Goal: Information Seeking & Learning: Learn about a topic

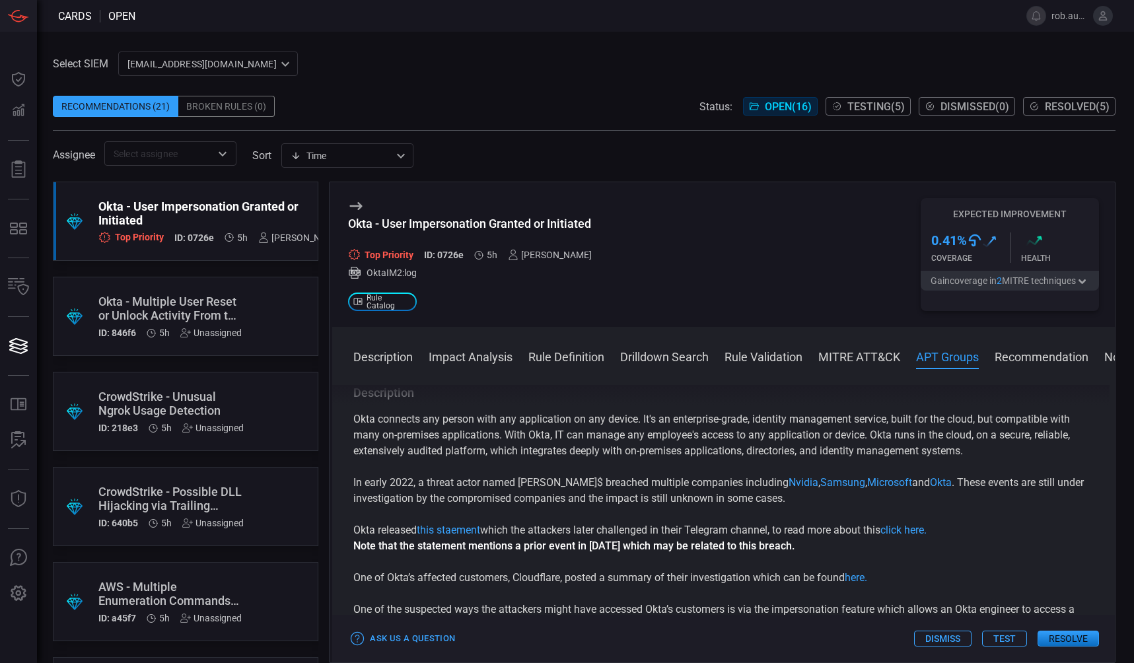
scroll to position [1161, 0]
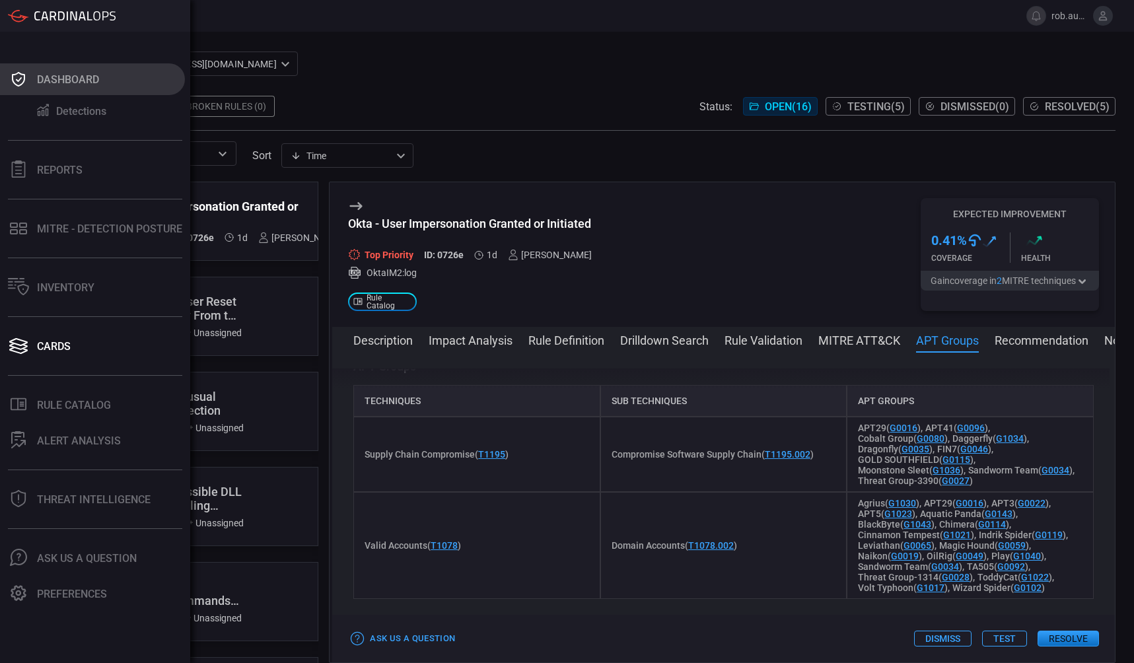
click at [30, 77] on button "Dashboard" at bounding box center [92, 79] width 185 height 32
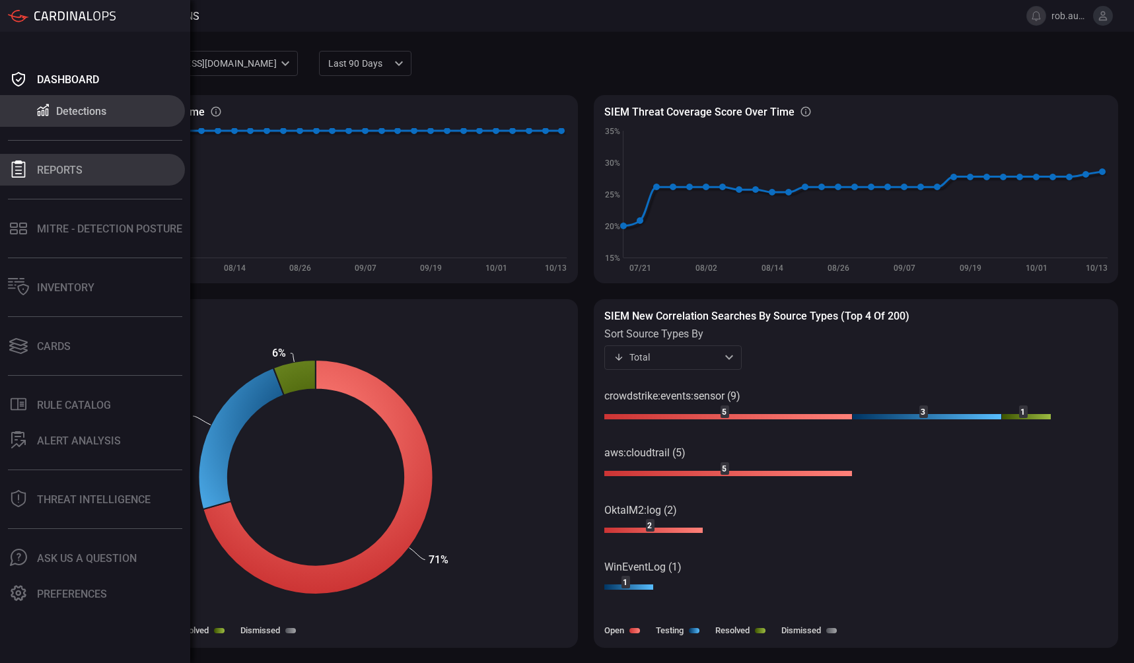
click at [17, 178] on div at bounding box center [18, 169] width 21 height 18
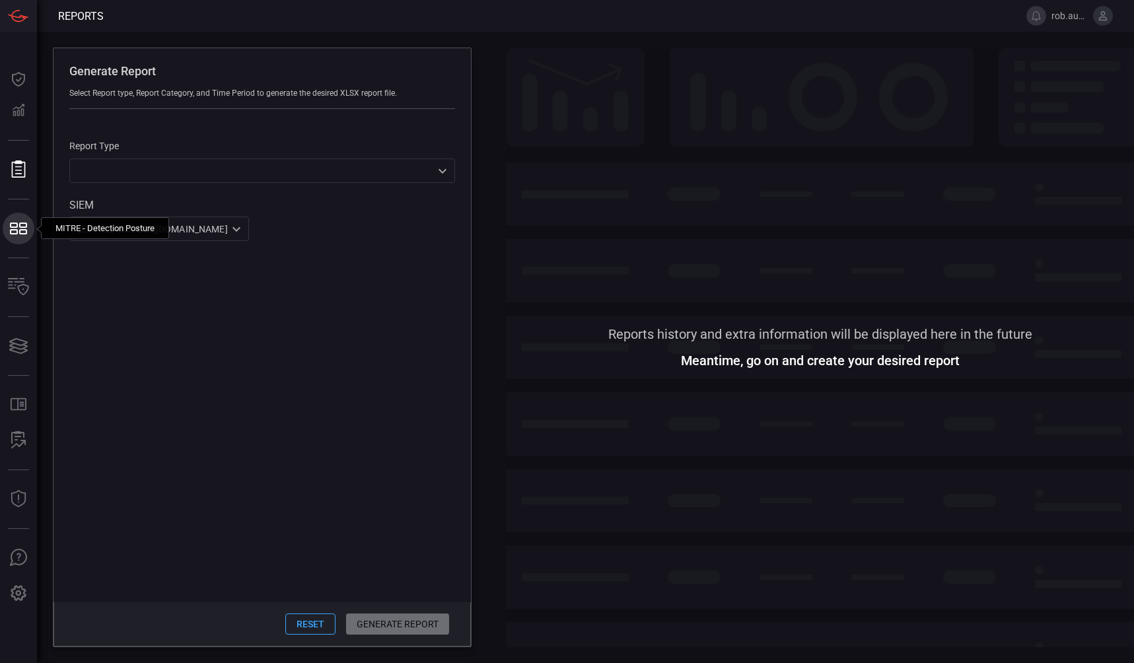
click at [27, 234] on icon at bounding box center [18, 228] width 21 height 18
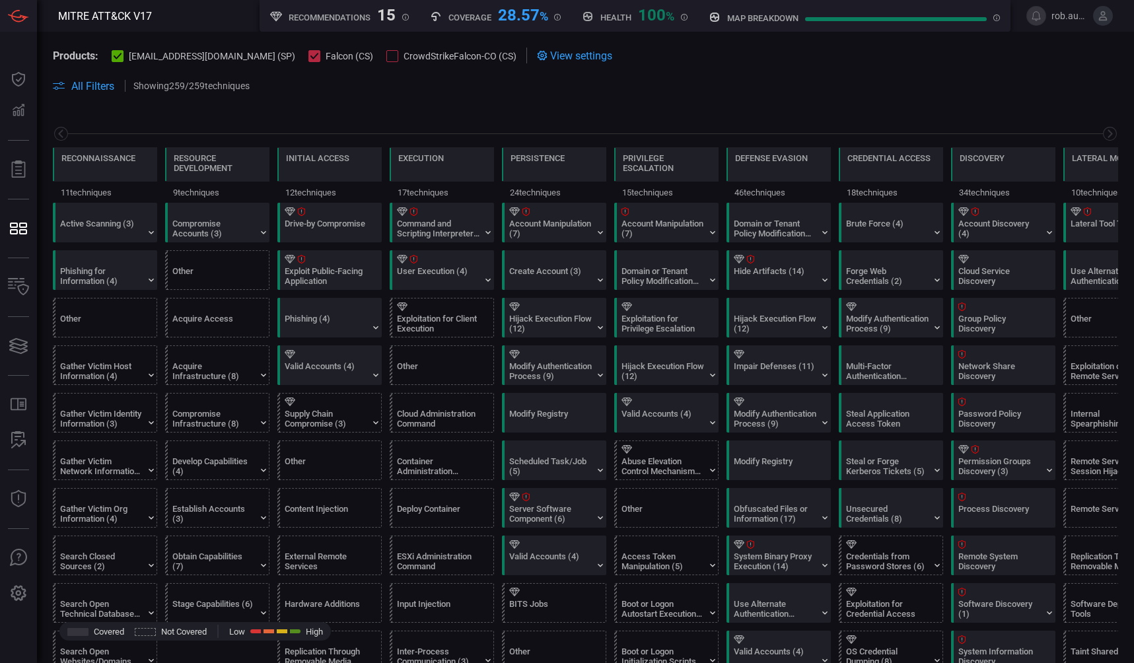
scroll to position [0, 173]
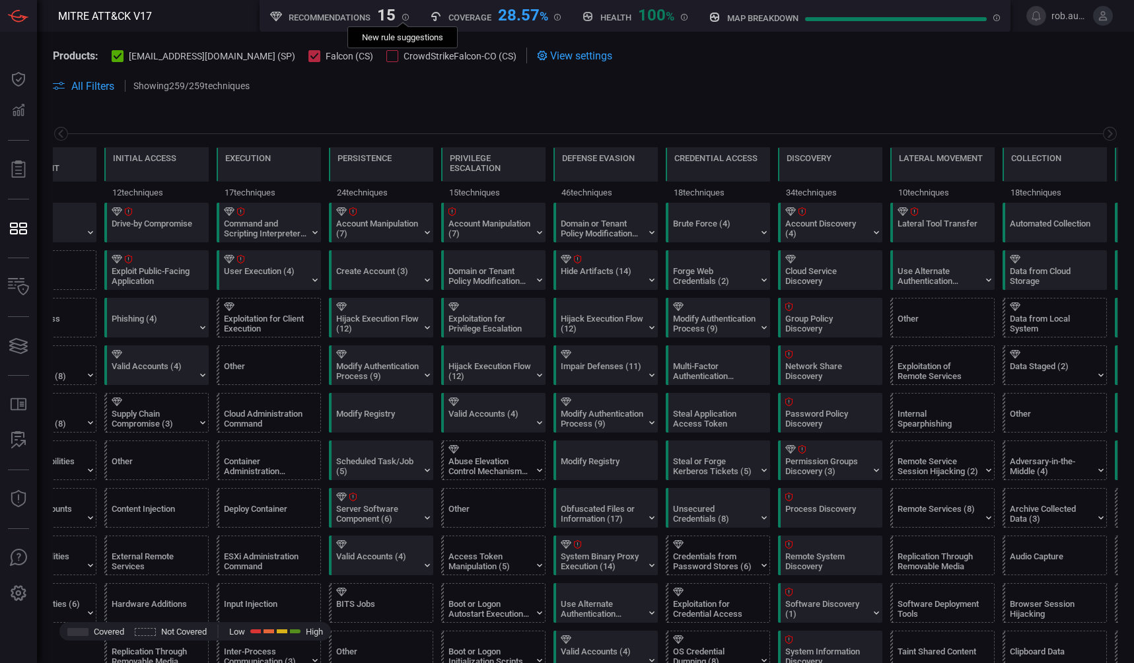
click at [405, 18] on icon at bounding box center [405, 18] width 1 height 2
click at [612, 265] on div "Hide Artifacts (14)" at bounding box center [609, 270] width 104 height 38
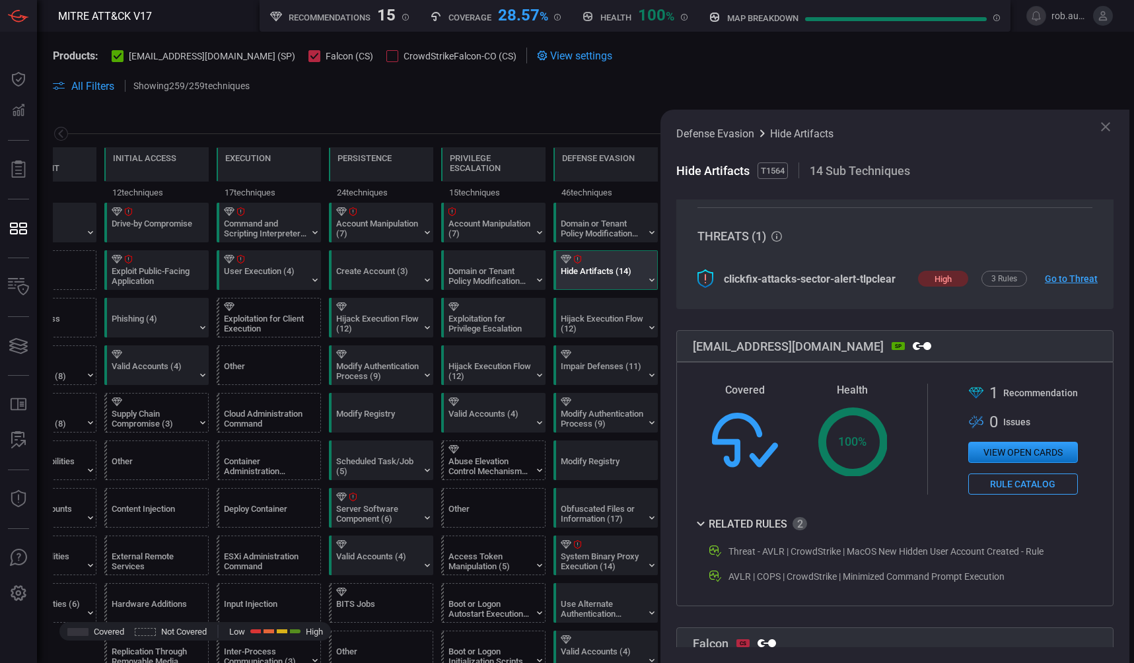
scroll to position [217, 0]
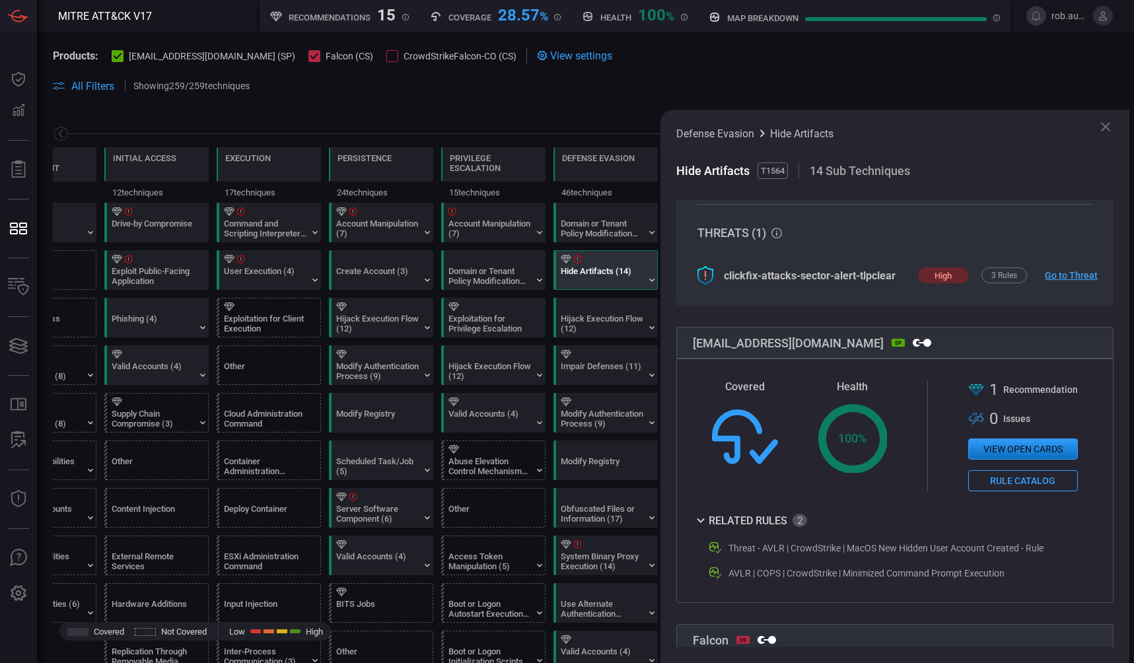
click at [1107, 127] on icon at bounding box center [1105, 126] width 9 height 9
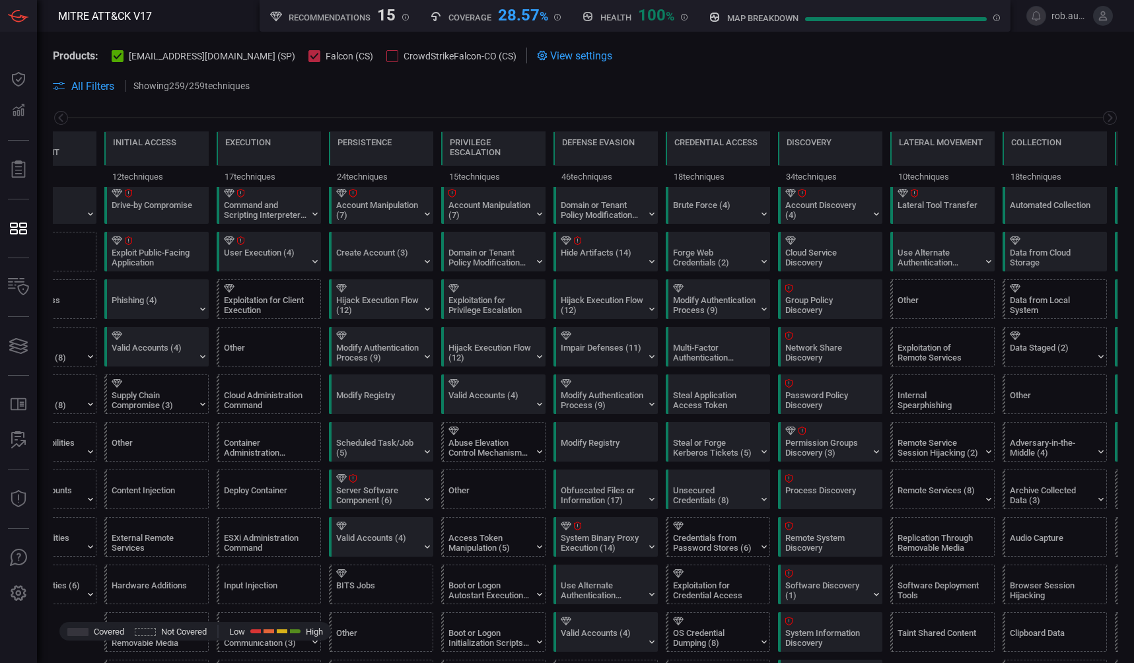
scroll to position [0, 0]
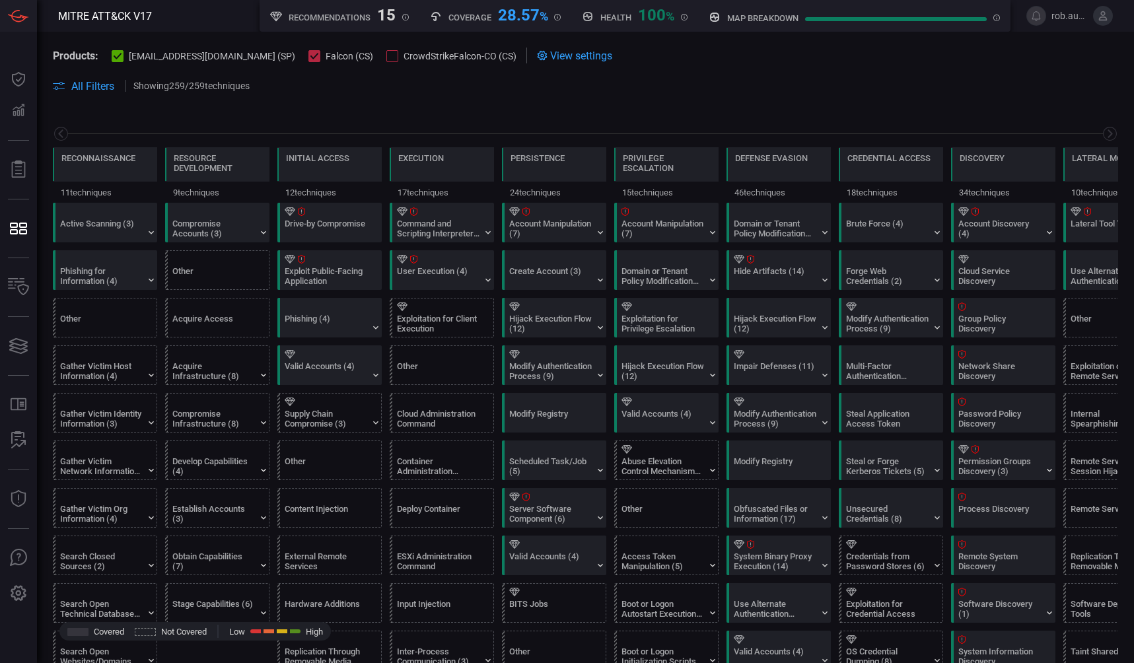
scroll to position [0, 173]
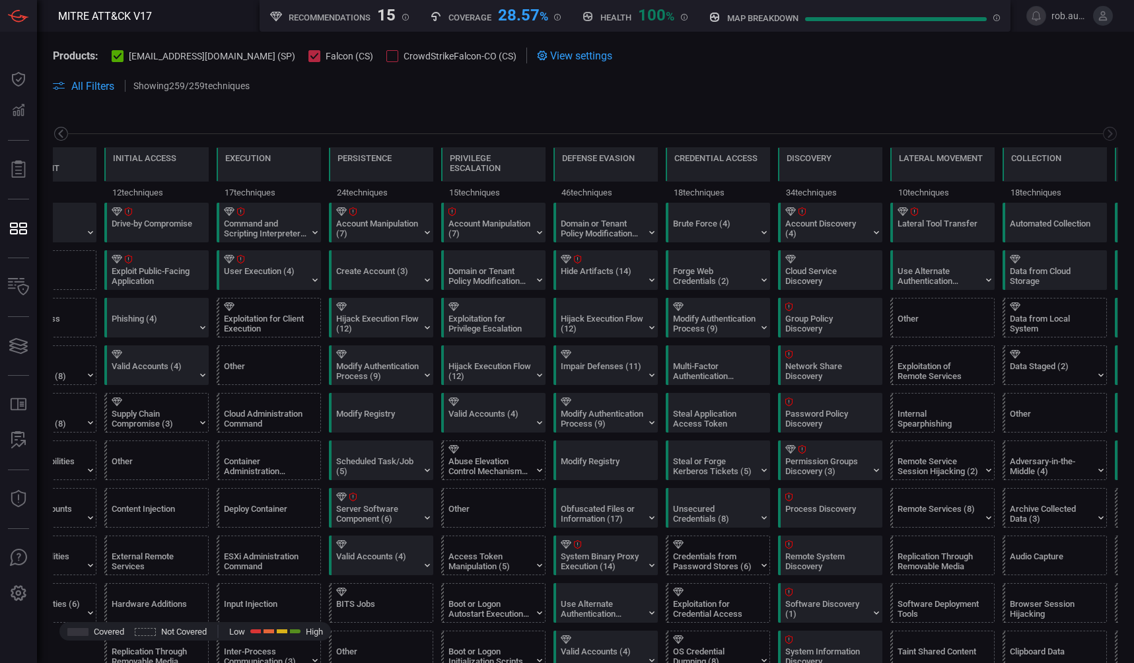
click at [61, 134] on icon at bounding box center [61, 133] width 17 height 17
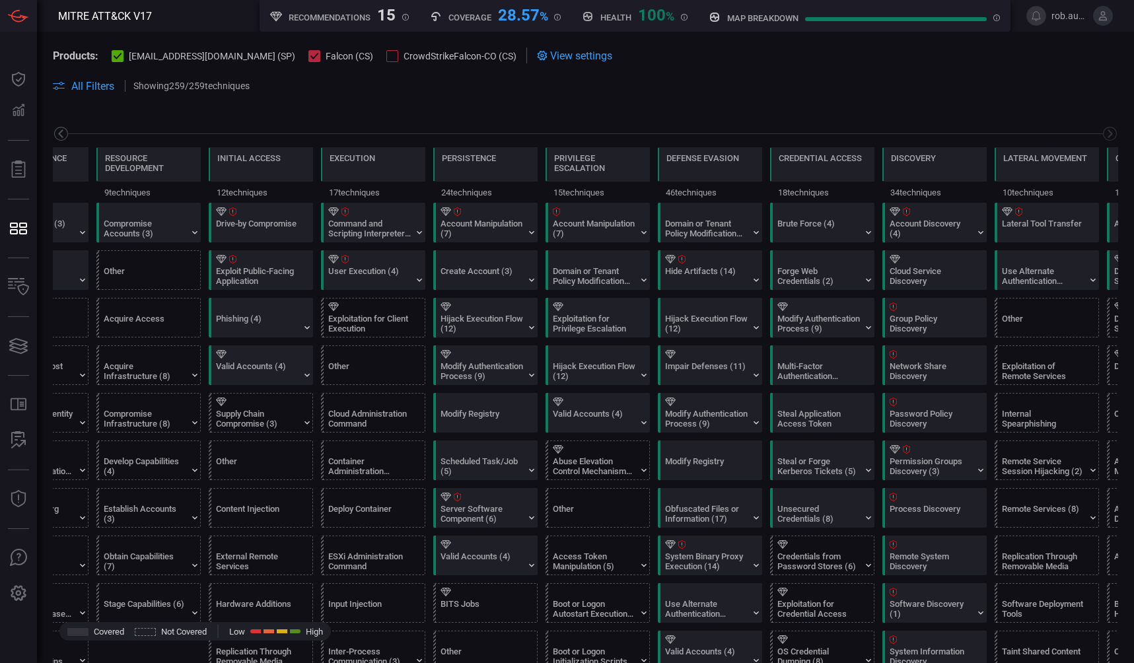
click at [61, 134] on icon at bounding box center [61, 133] width 17 height 17
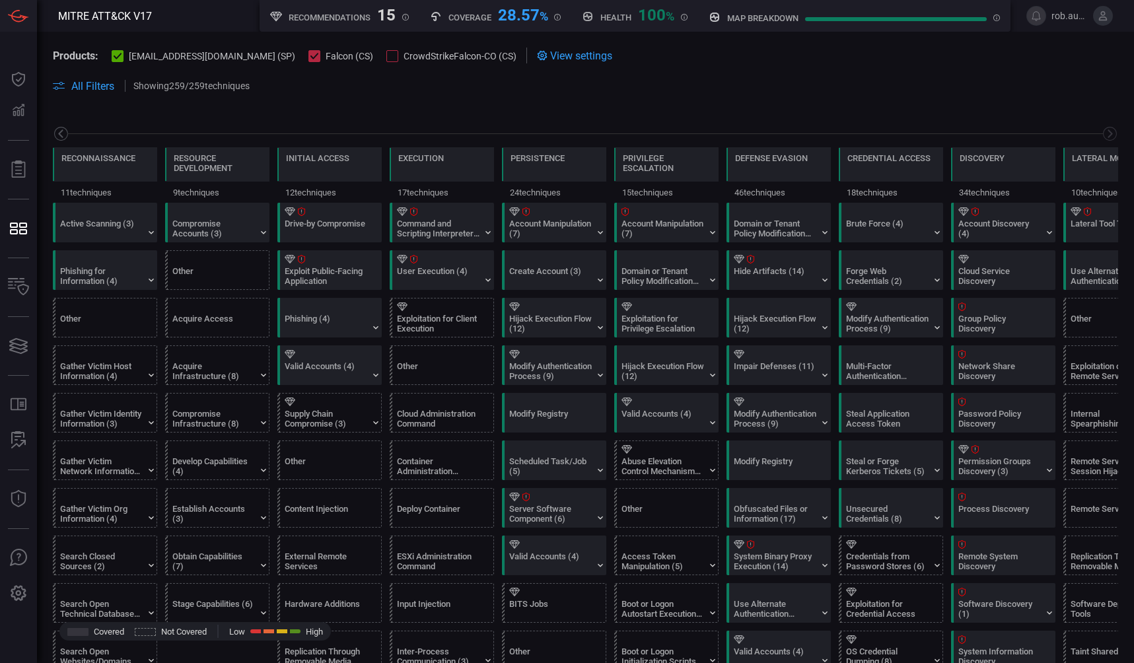
click at [61, 134] on icon at bounding box center [61, 133] width 17 height 17
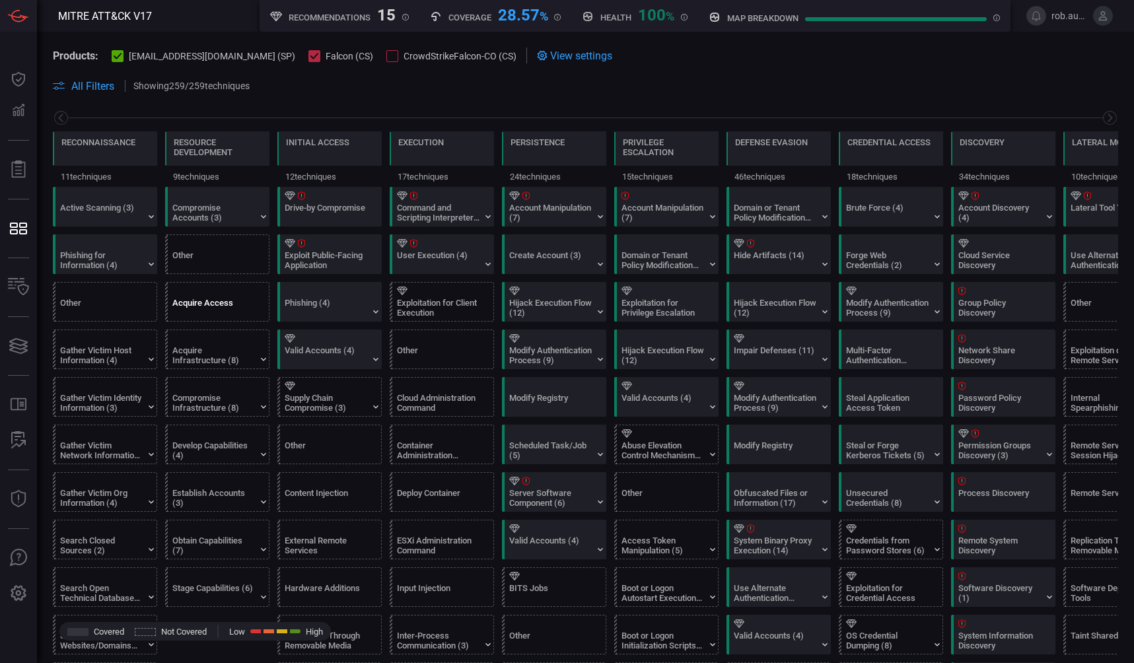
scroll to position [11, 0]
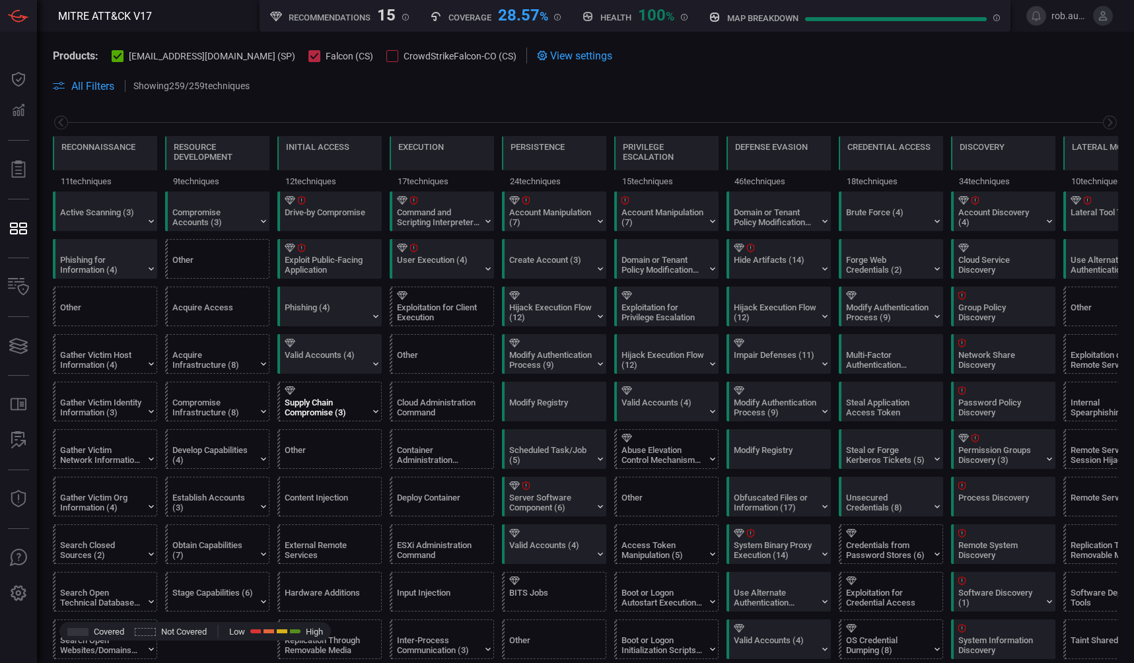
drag, startPoint x: 370, startPoint y: 413, endPoint x: 368, endPoint y: 396, distance: 17.9
click at [370, 413] on div "Supply Chain Compromise (3)" at bounding box center [333, 401] width 104 height 38
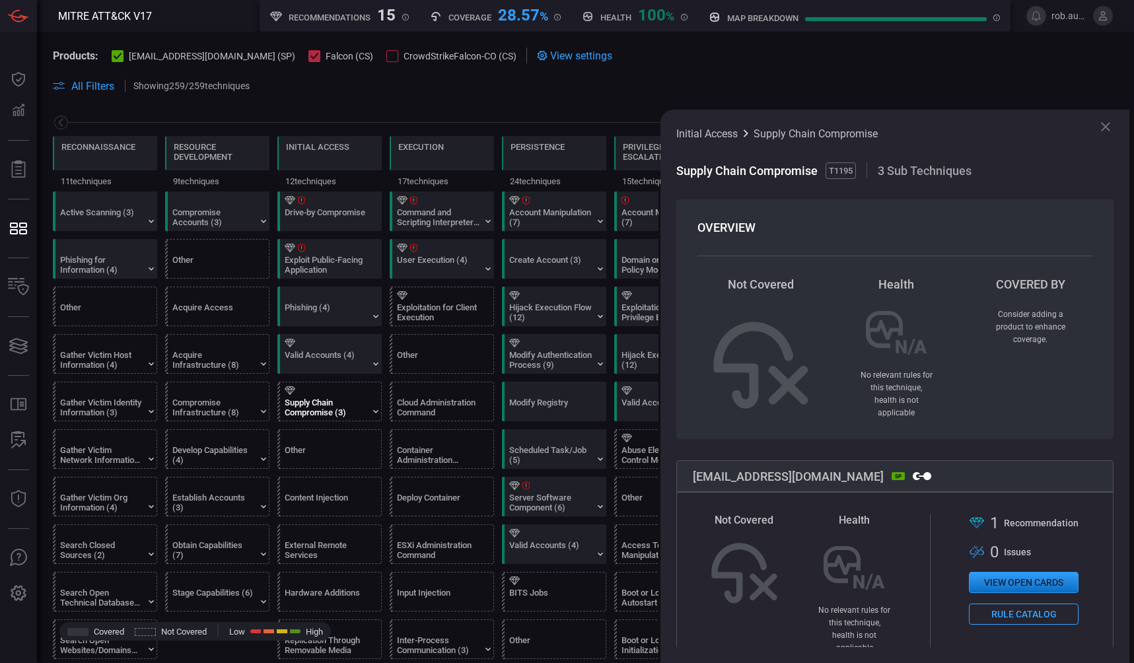
click at [996, 573] on button "View open cards" at bounding box center [1024, 582] width 110 height 21
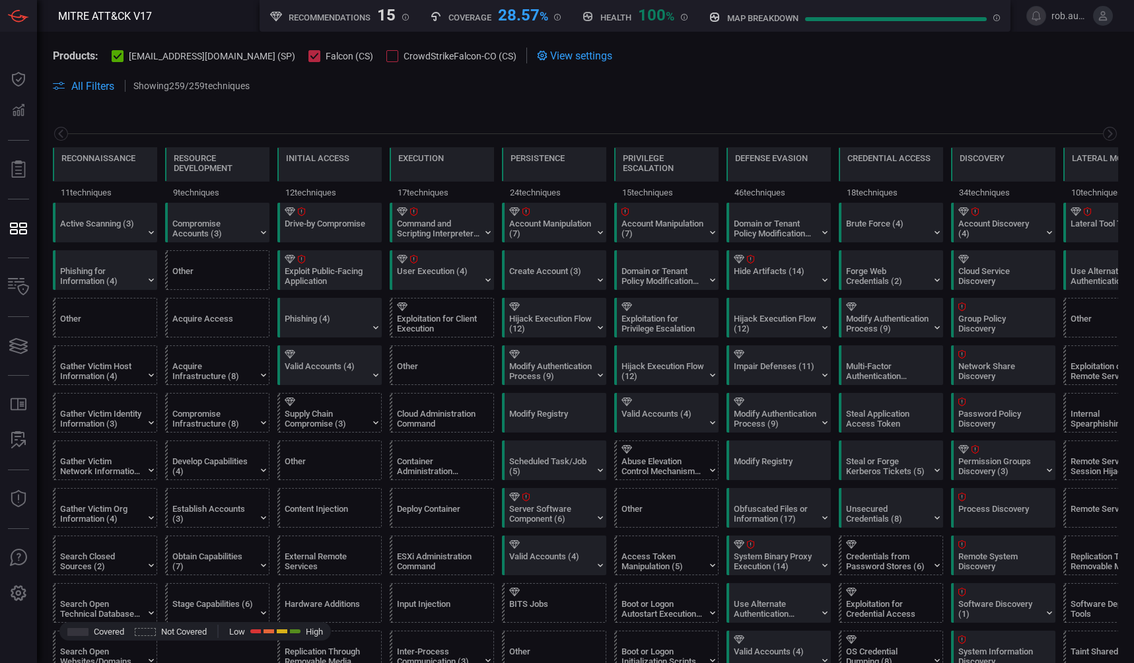
scroll to position [0, 173]
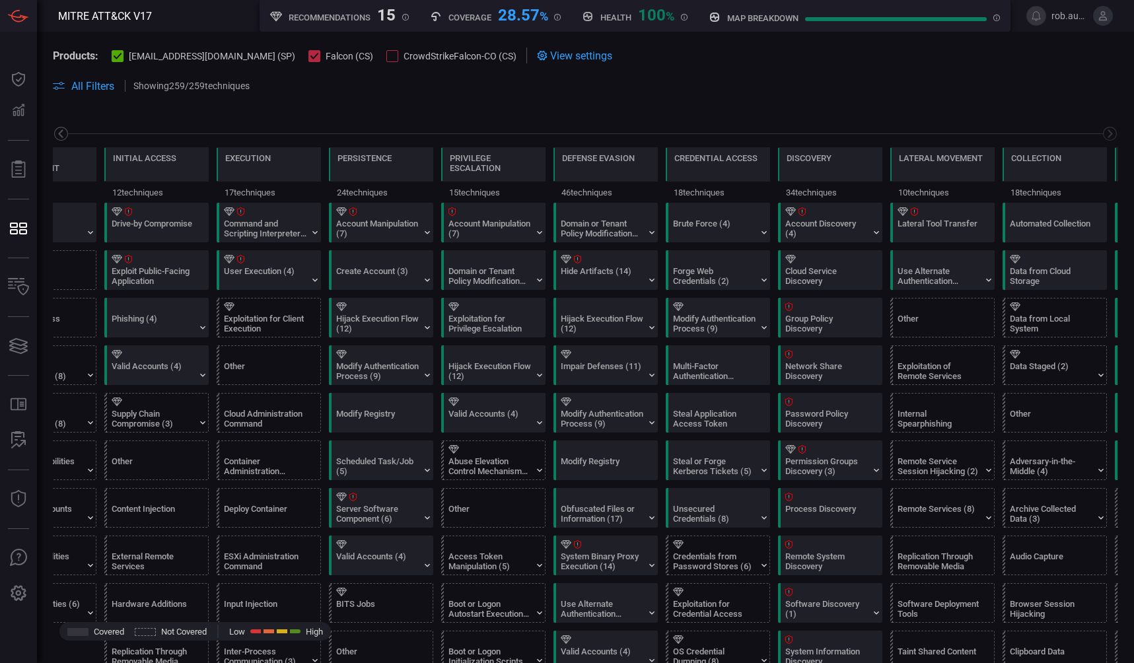
click at [60, 137] on icon at bounding box center [61, 133] width 17 height 17
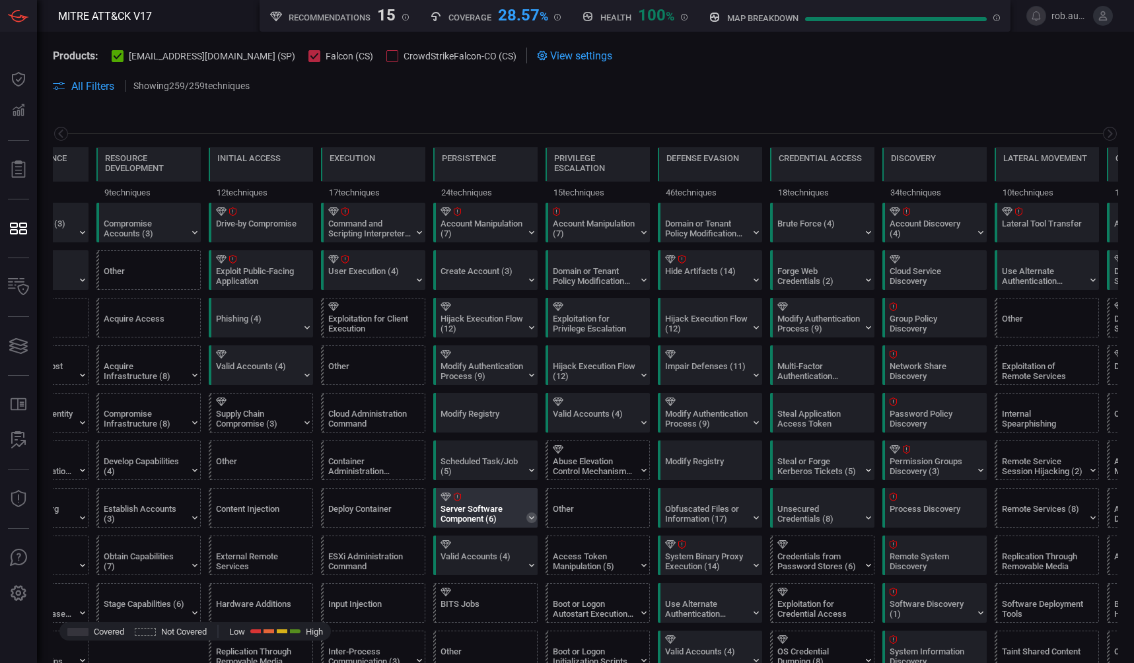
click at [534, 520] on icon at bounding box center [531, 517] width 11 height 11
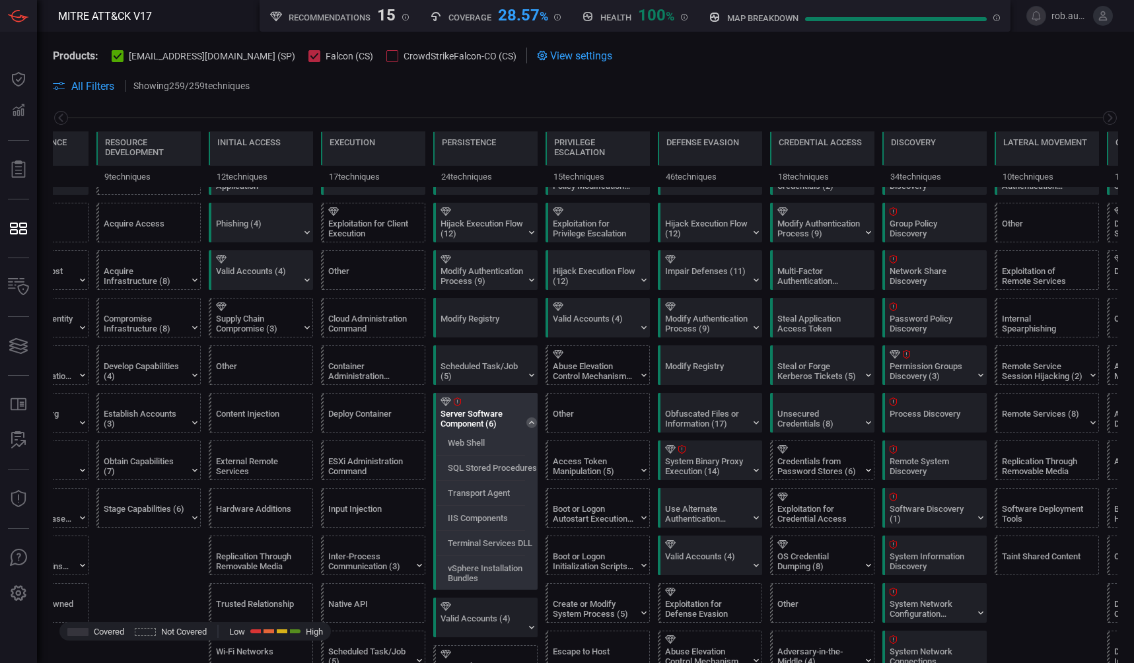
scroll to position [94, 0]
click at [462, 419] on div "Server Software Component (6)" at bounding box center [481, 420] width 83 height 20
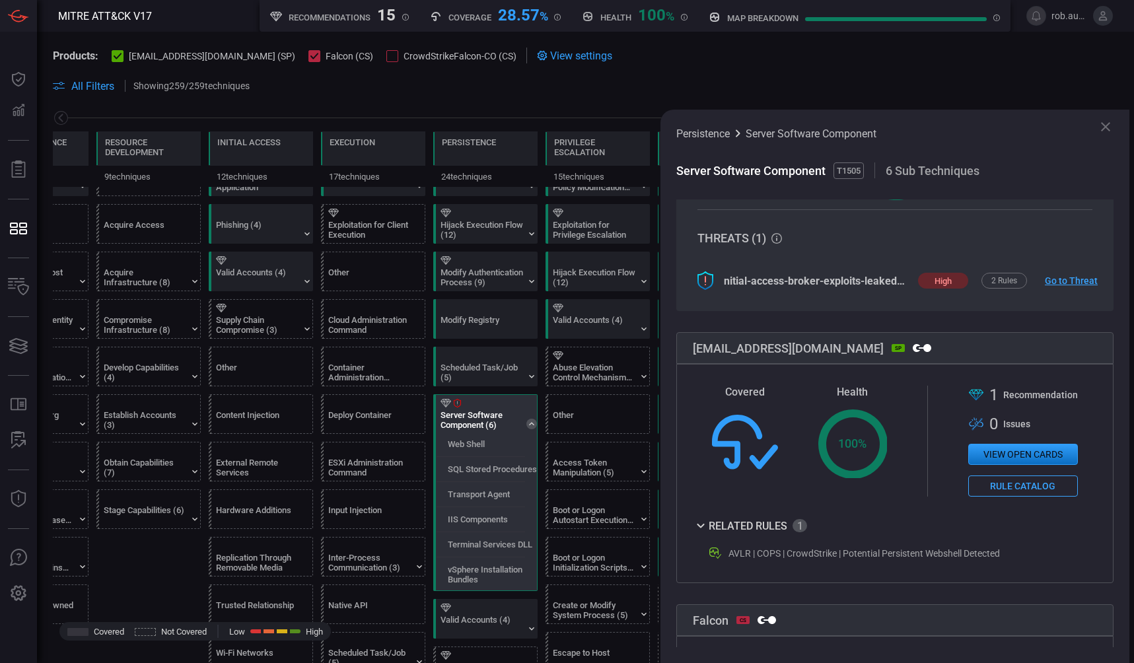
scroll to position [214, 0]
click at [769, 521] on div "Related Rules" at bounding box center [750, 524] width 114 height 16
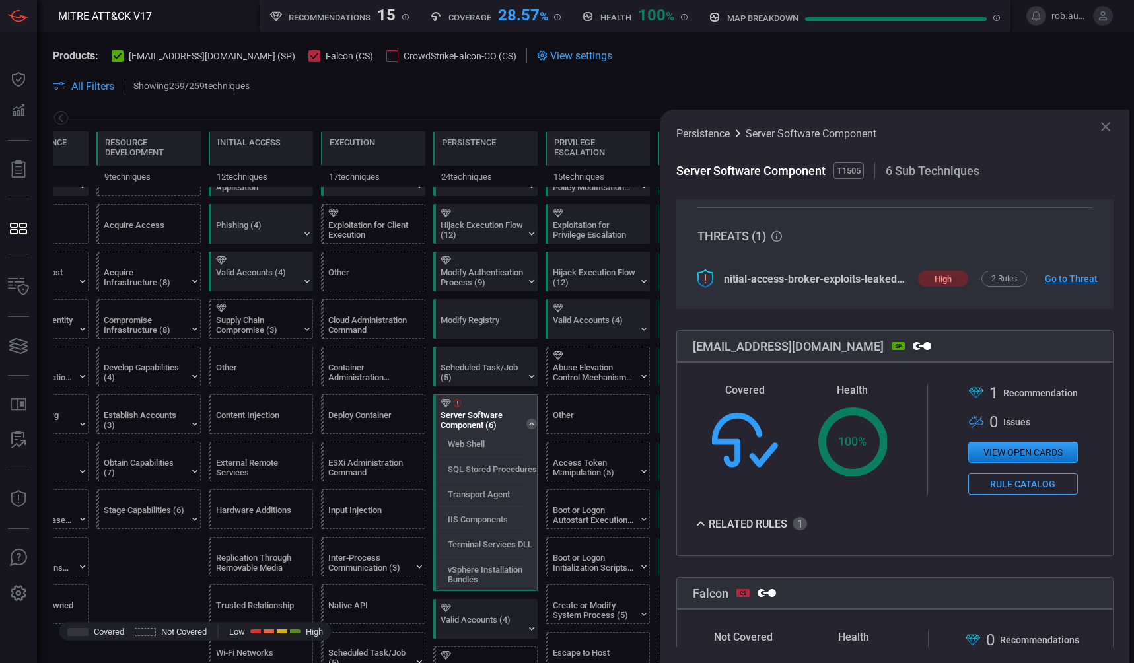
click at [776, 521] on div "Related Rules" at bounding box center [750, 524] width 114 height 16
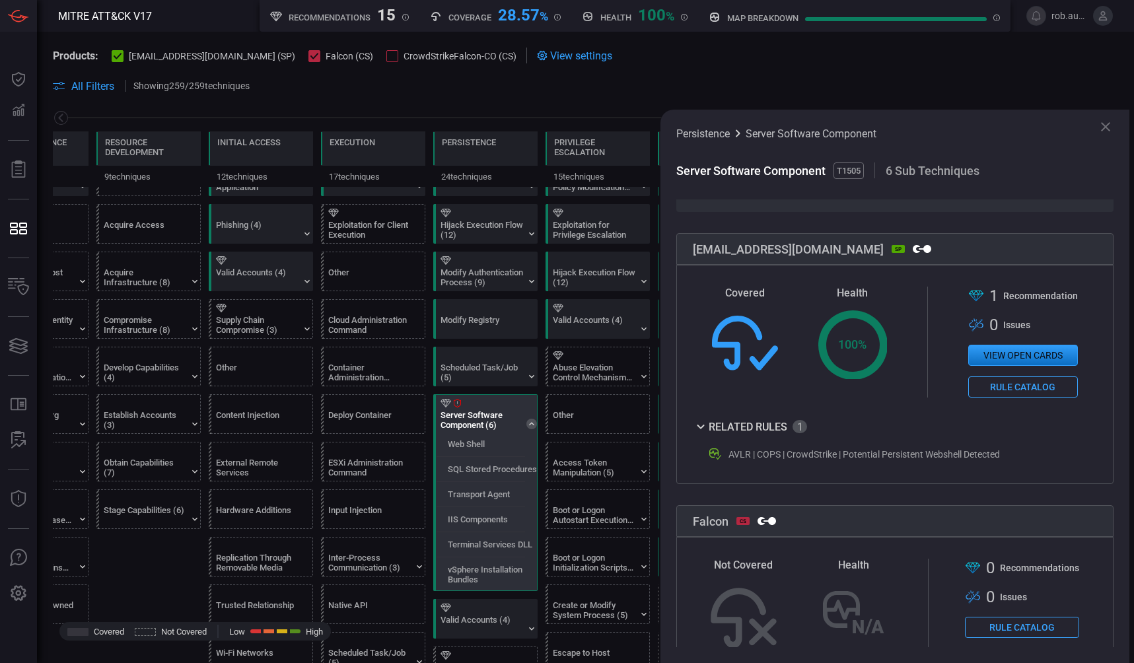
scroll to position [323, 0]
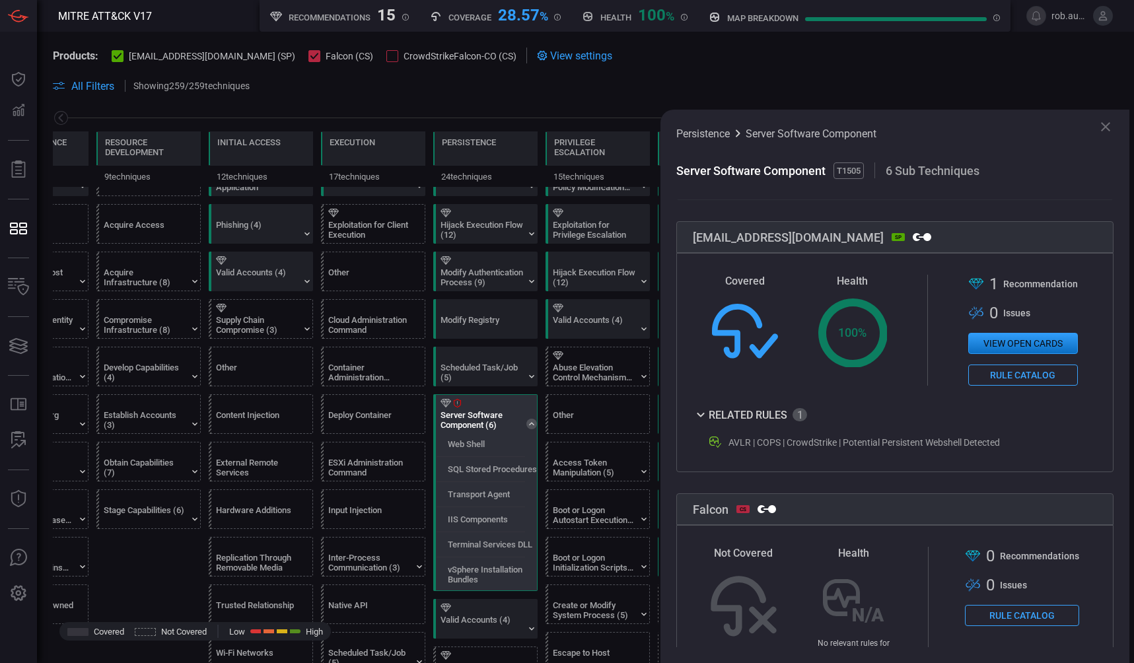
click at [984, 343] on button "View open cards" at bounding box center [1023, 343] width 110 height 21
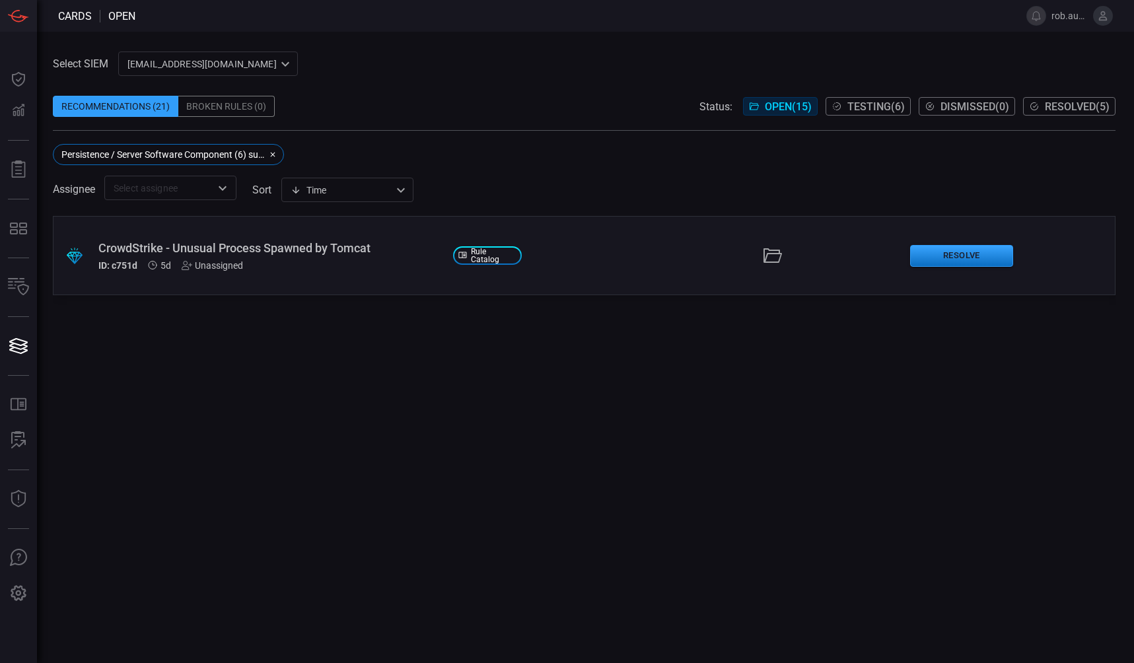
click at [353, 250] on div "CrowdStrike - Unusual Process Spawned by Tomcat" at bounding box center [270, 248] width 344 height 14
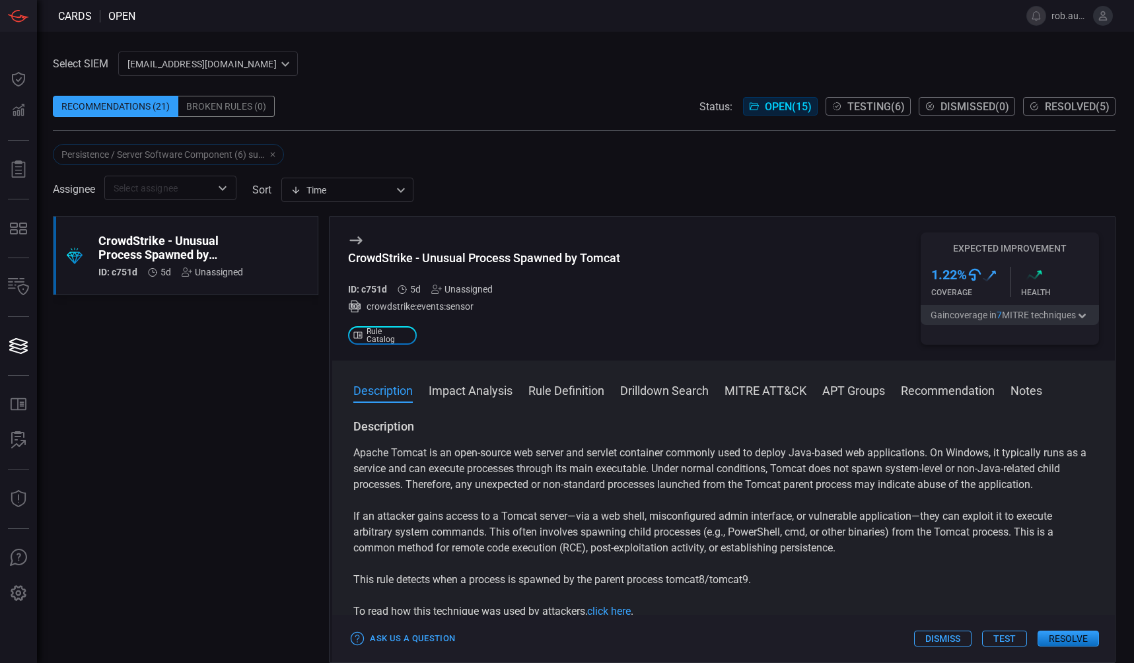
click at [1086, 315] on icon "button" at bounding box center [1082, 316] width 13 height 11
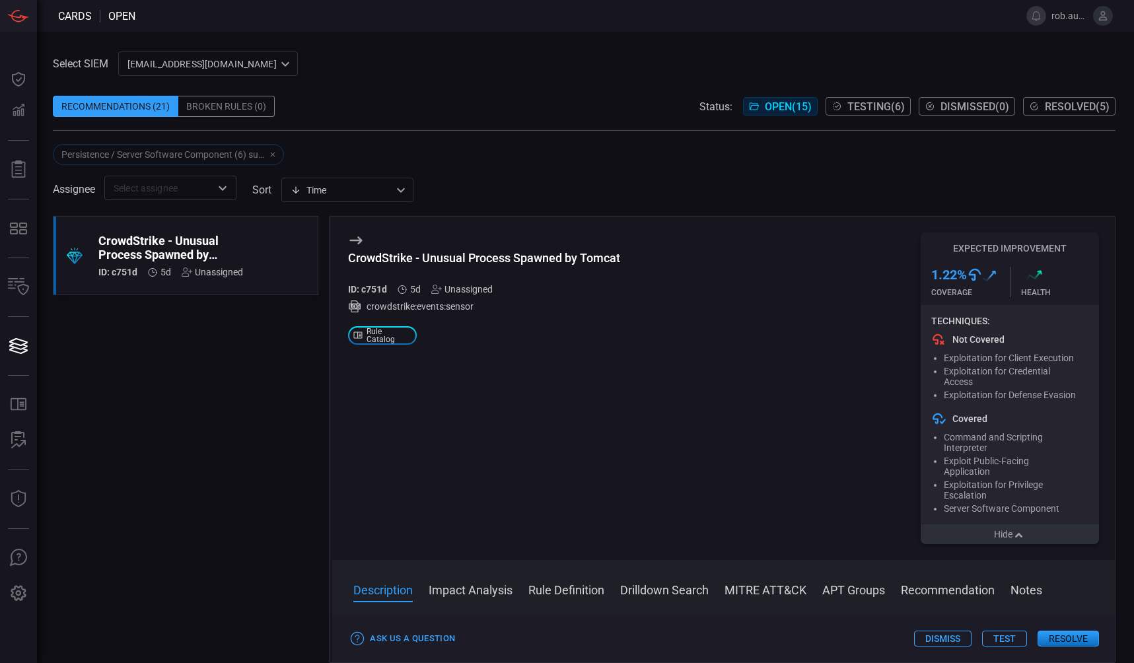
click at [1010, 544] on button "Hide" at bounding box center [1010, 534] width 178 height 20
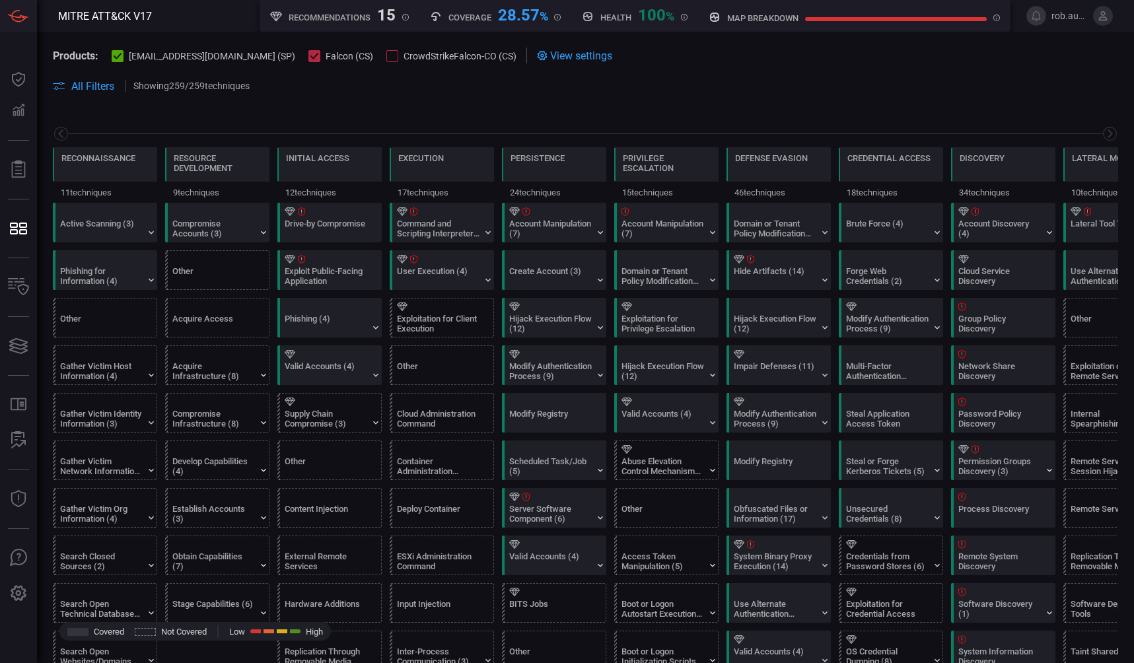
scroll to position [0, 173]
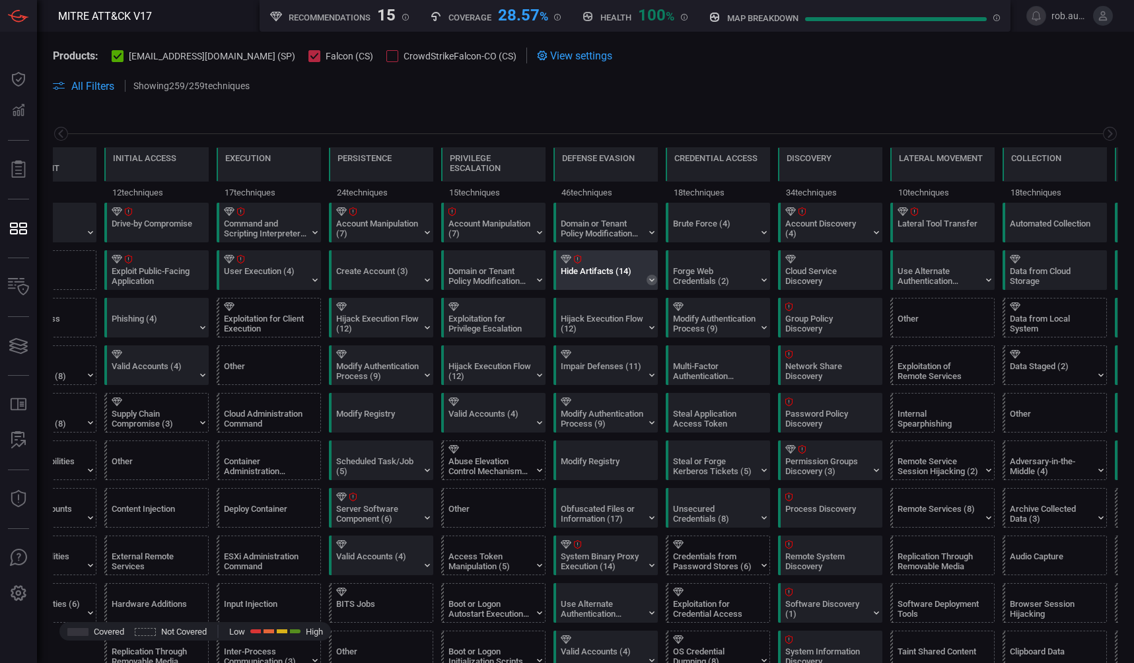
click at [654, 281] on icon at bounding box center [652, 280] width 11 height 11
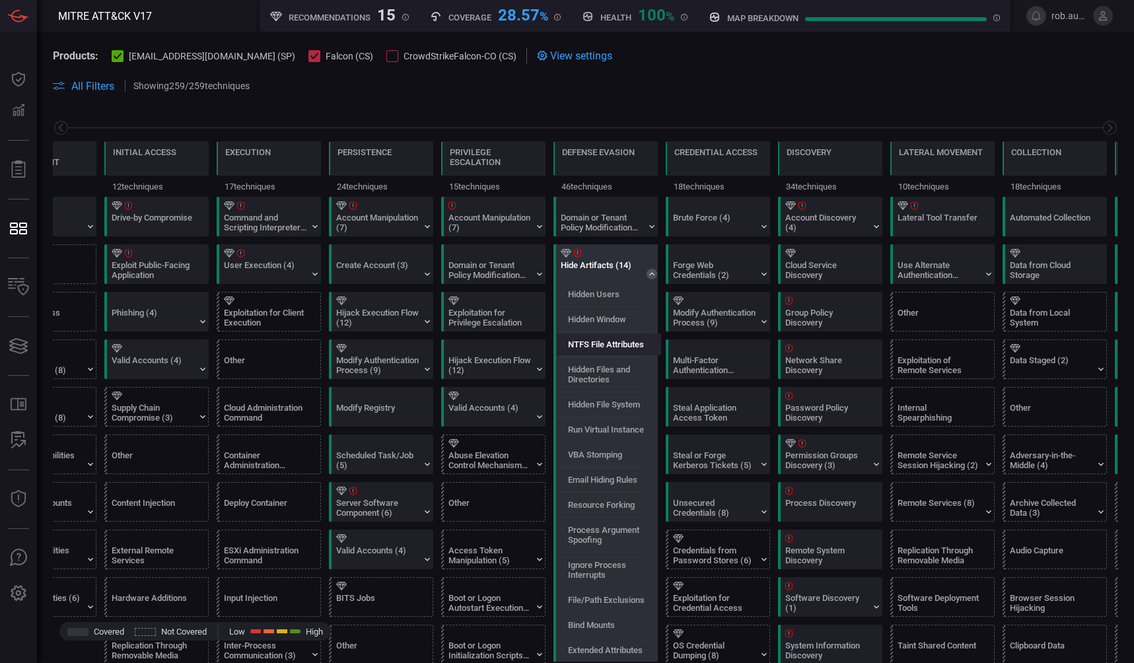
scroll to position [0, 0]
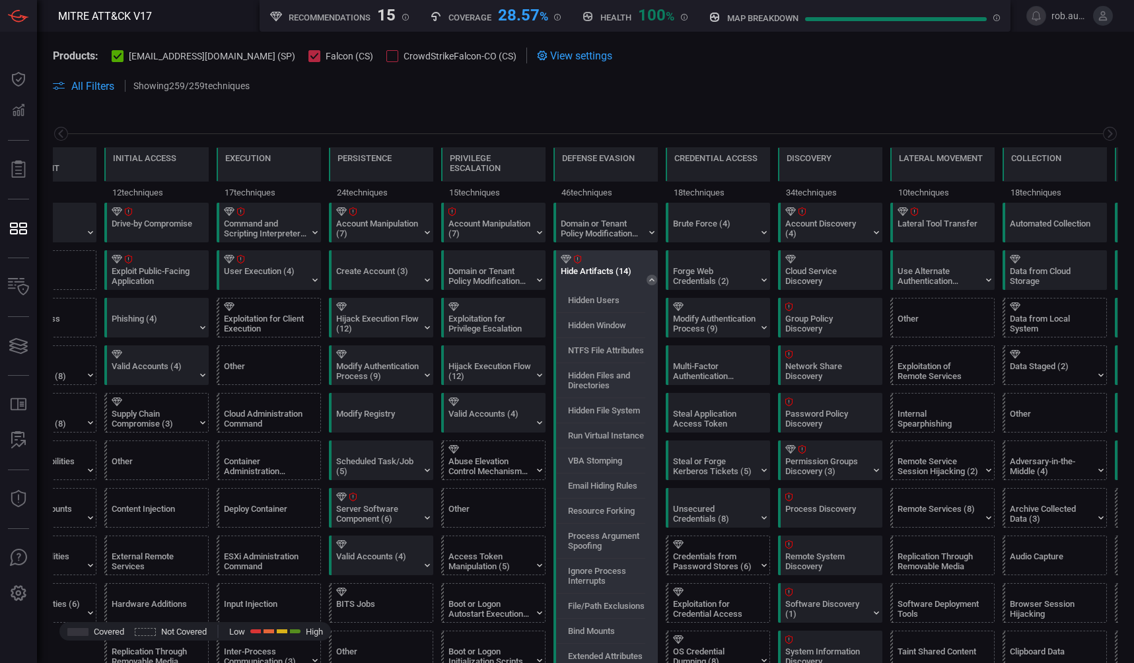
click at [602, 271] on div "Hide Artifacts (14)" at bounding box center [602, 276] width 83 height 20
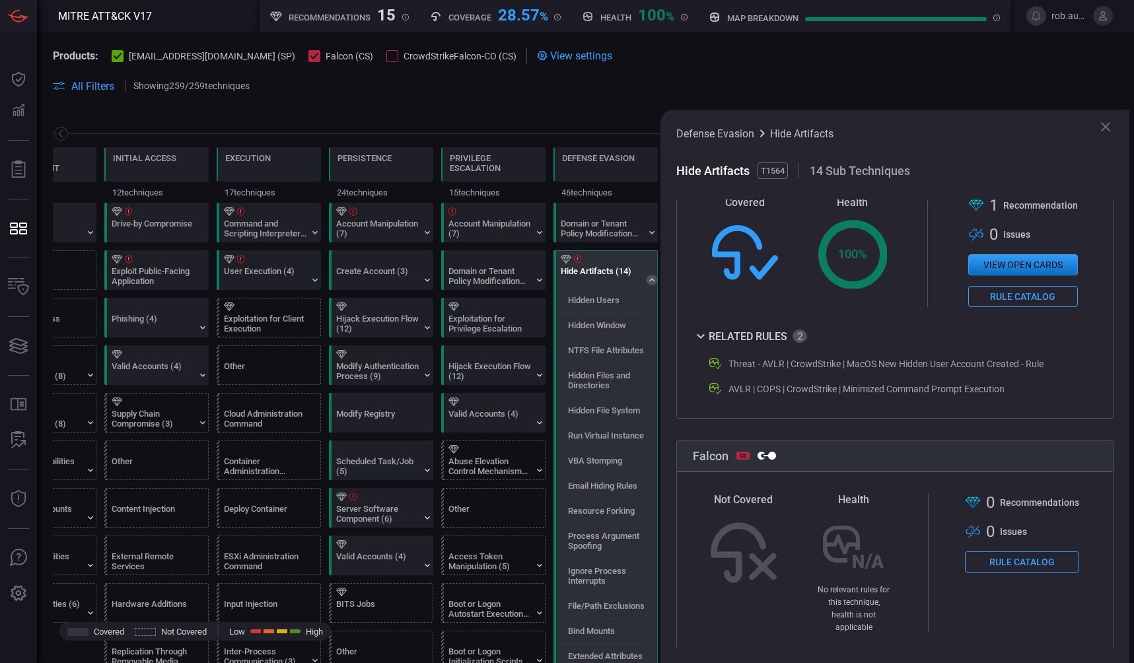
scroll to position [400, 0]
click at [1108, 127] on icon at bounding box center [1106, 127] width 16 height 16
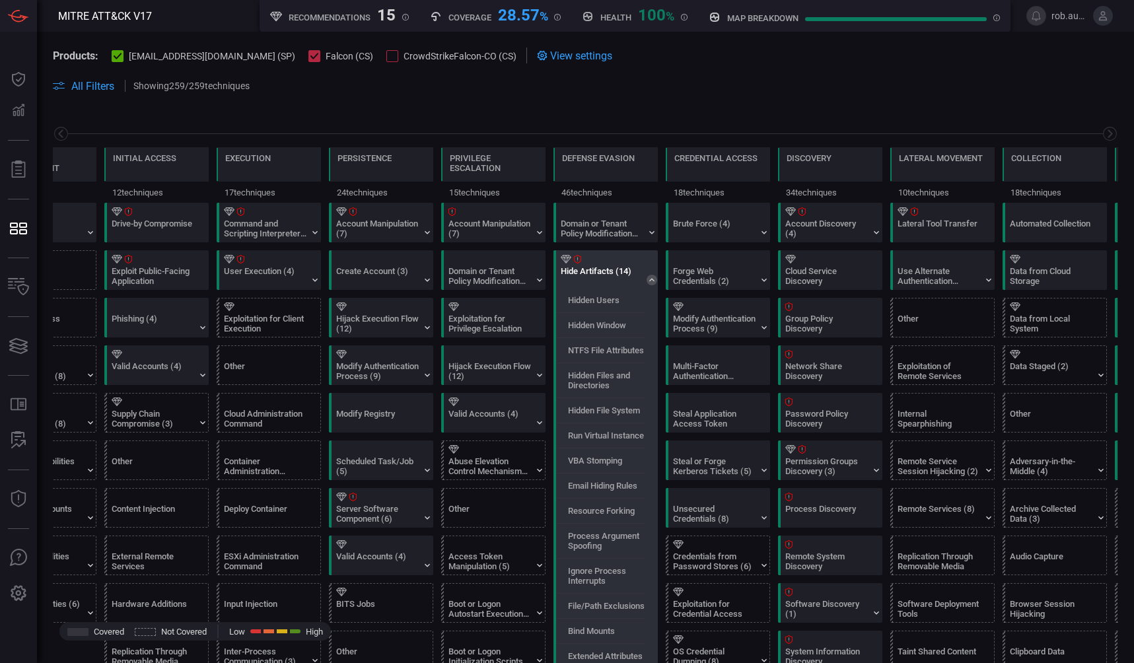
click at [649, 280] on icon at bounding box center [652, 280] width 11 height 11
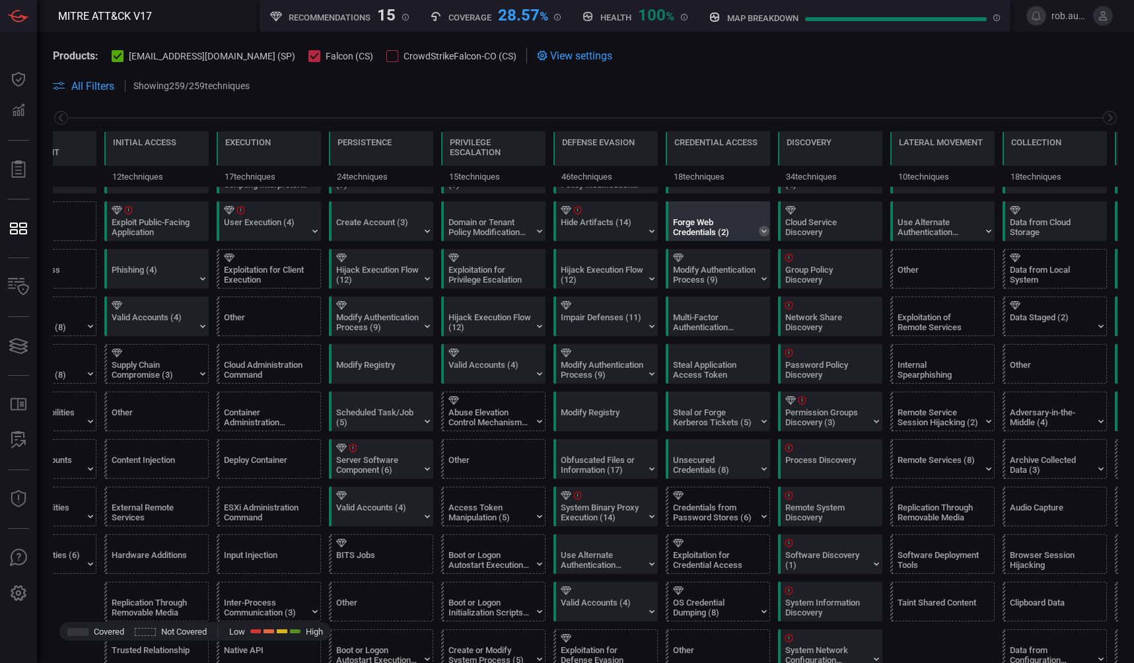
scroll to position [67, 0]
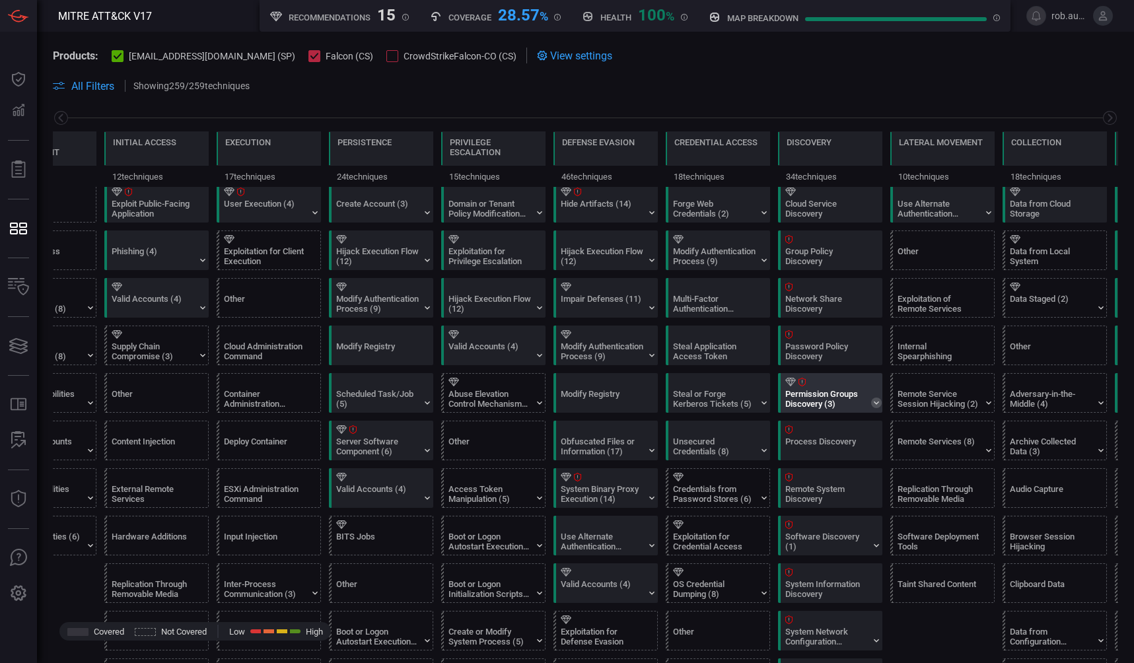
click at [875, 404] on icon at bounding box center [876, 403] width 11 height 11
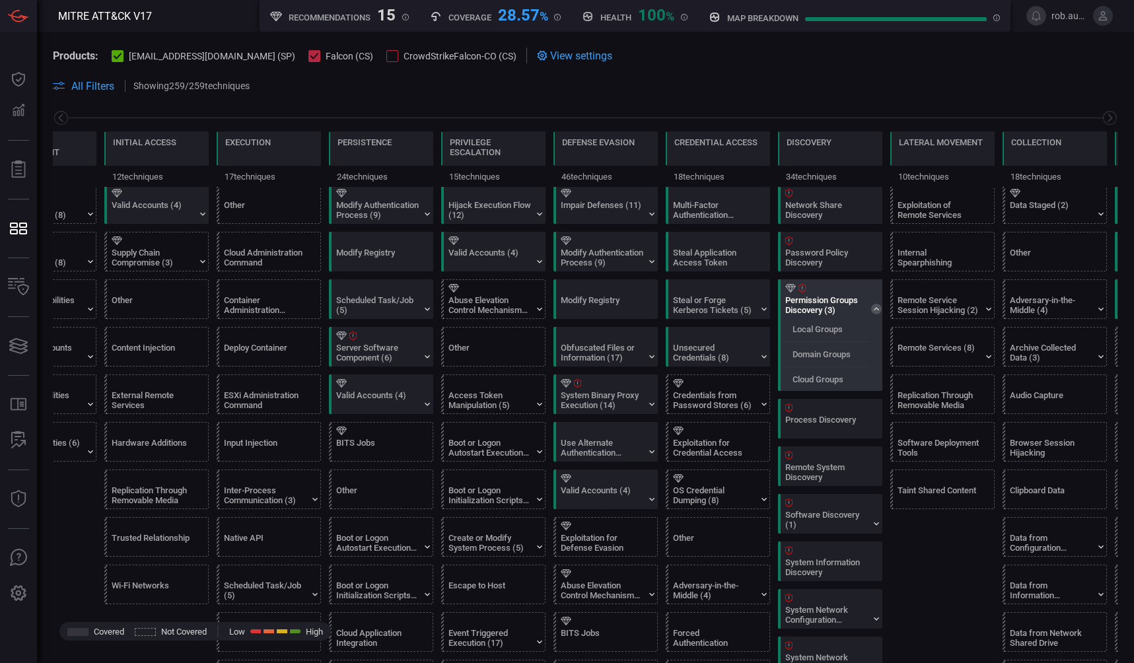
scroll to position [170, 0]
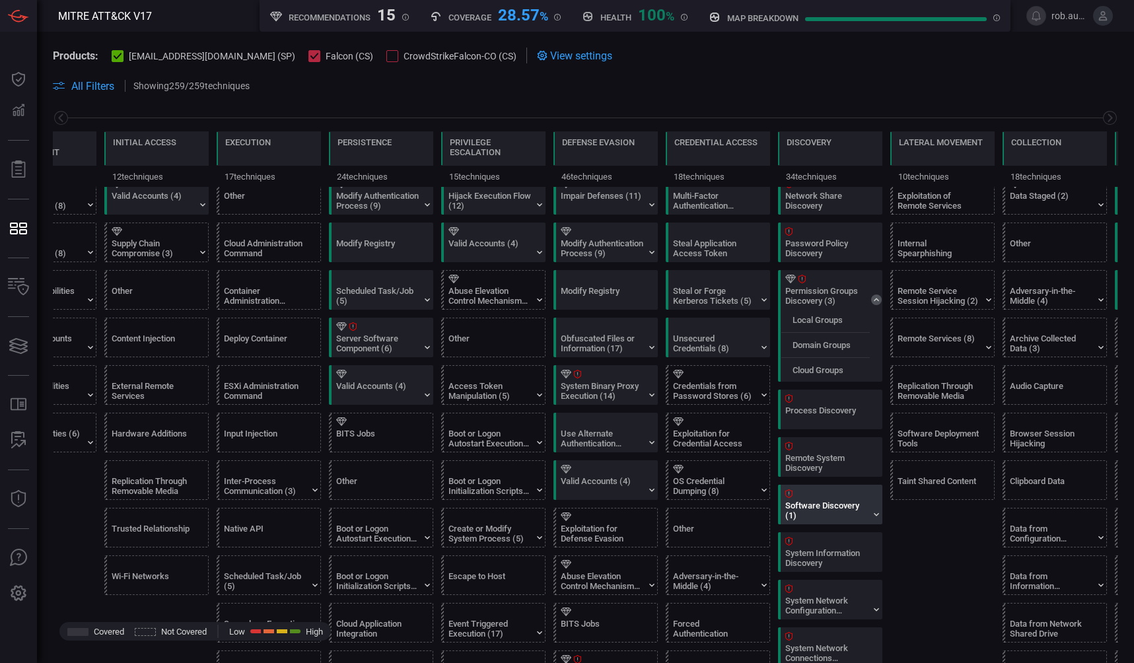
click at [818, 498] on div at bounding box center [832, 493] width 95 height 9
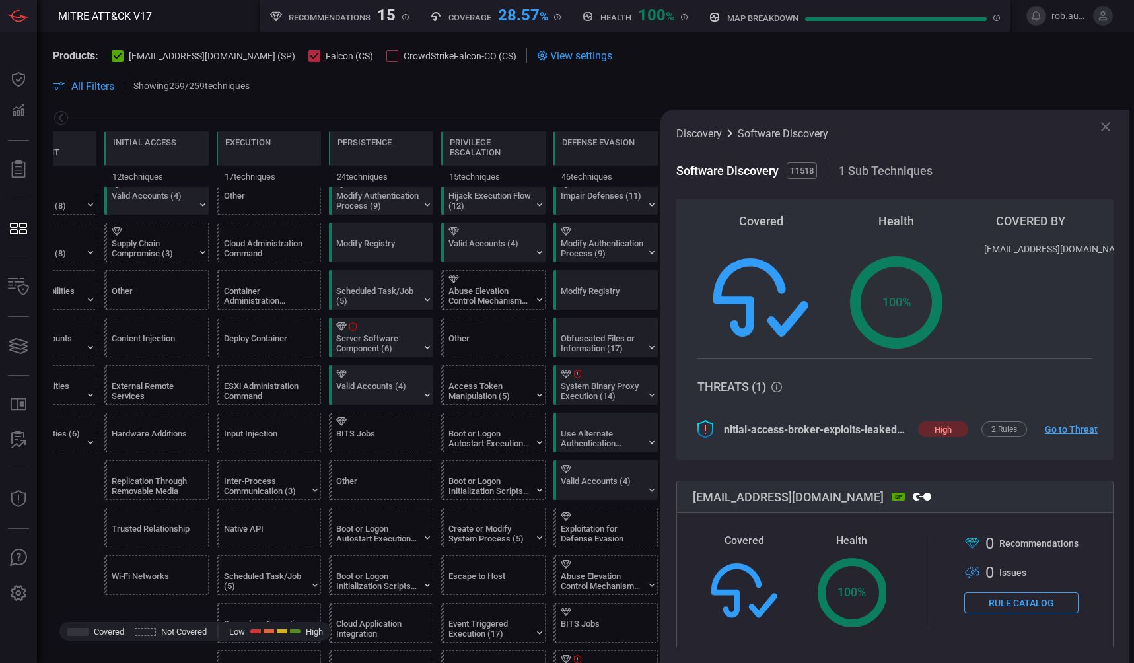
scroll to position [0, 0]
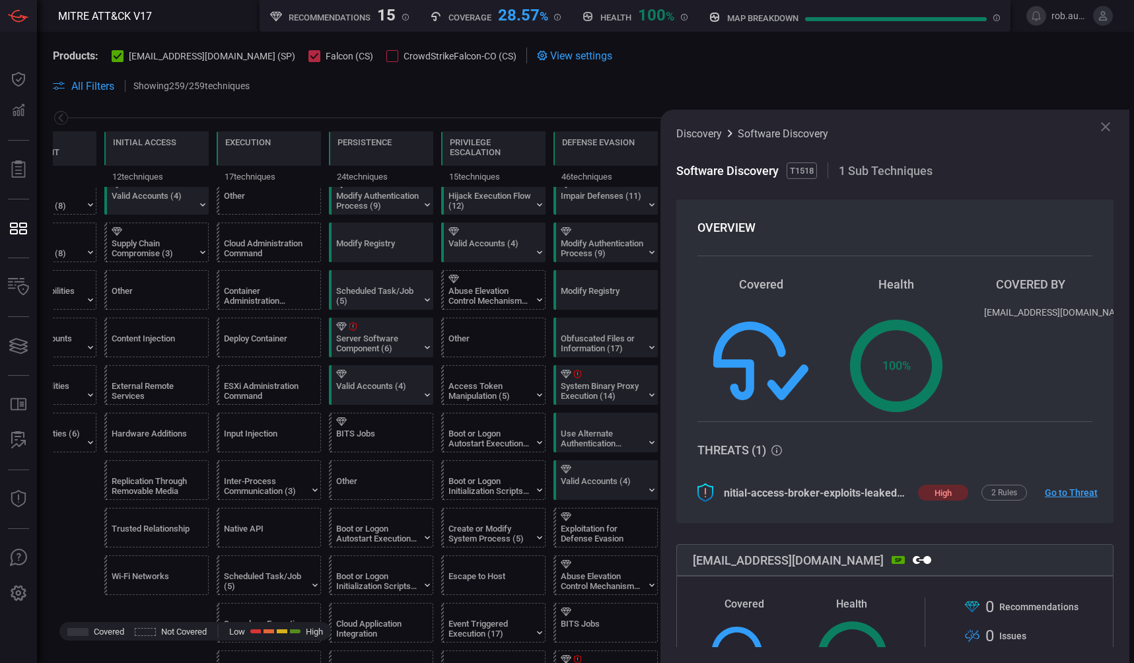
click at [1106, 129] on icon at bounding box center [1106, 127] width 16 height 16
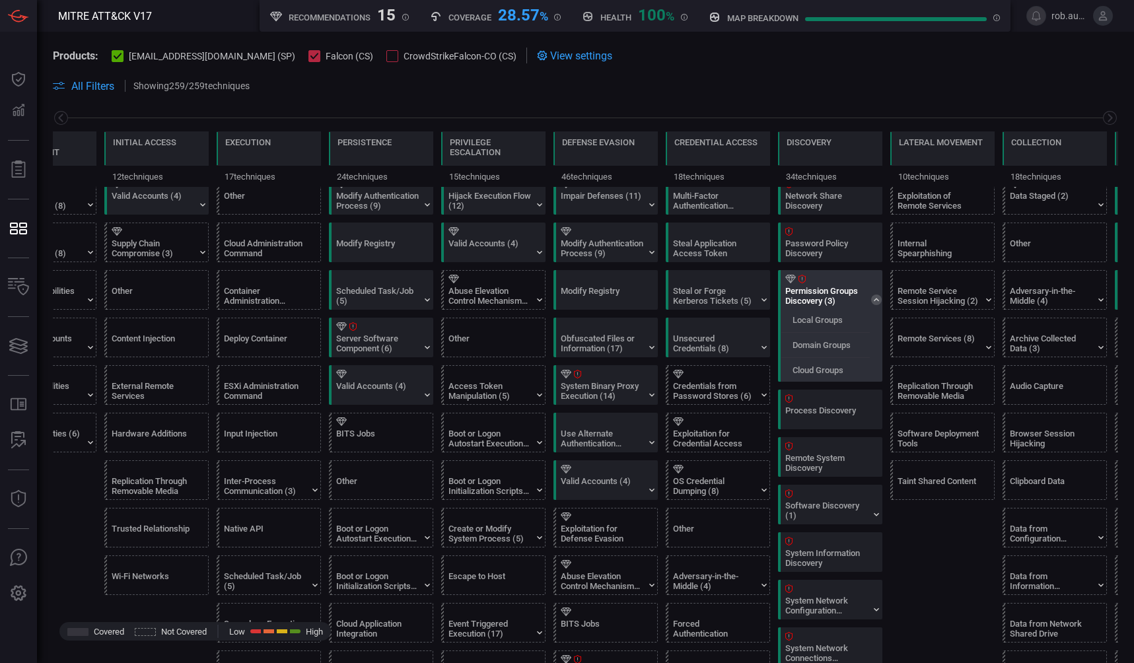
click at [878, 304] on icon at bounding box center [876, 300] width 11 height 11
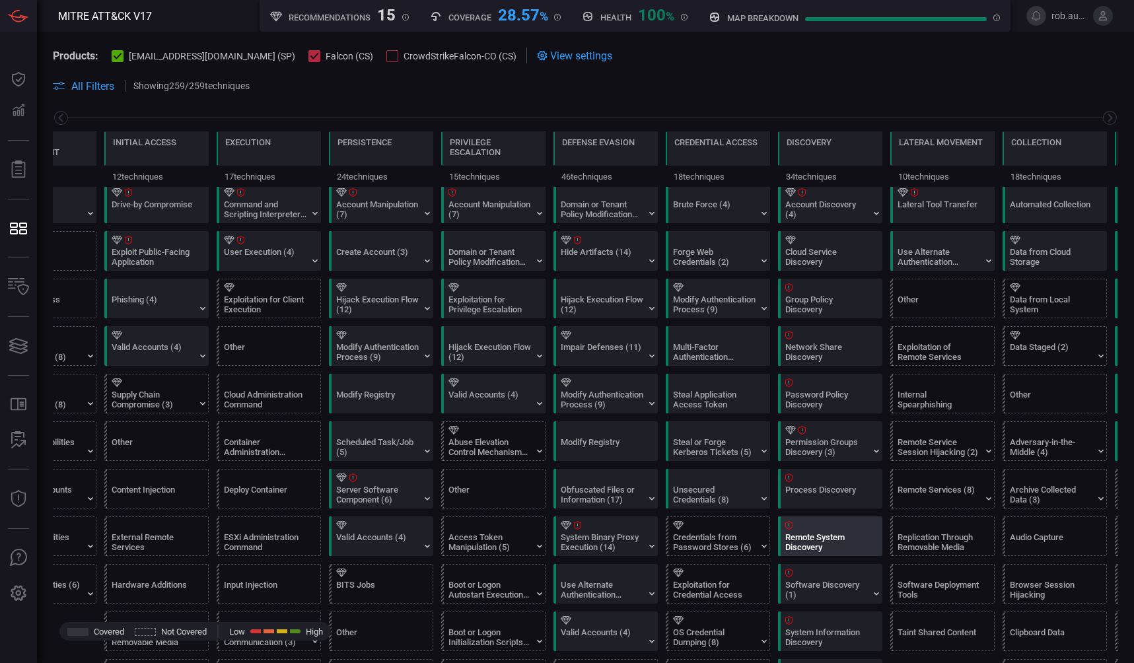
scroll to position [23, 0]
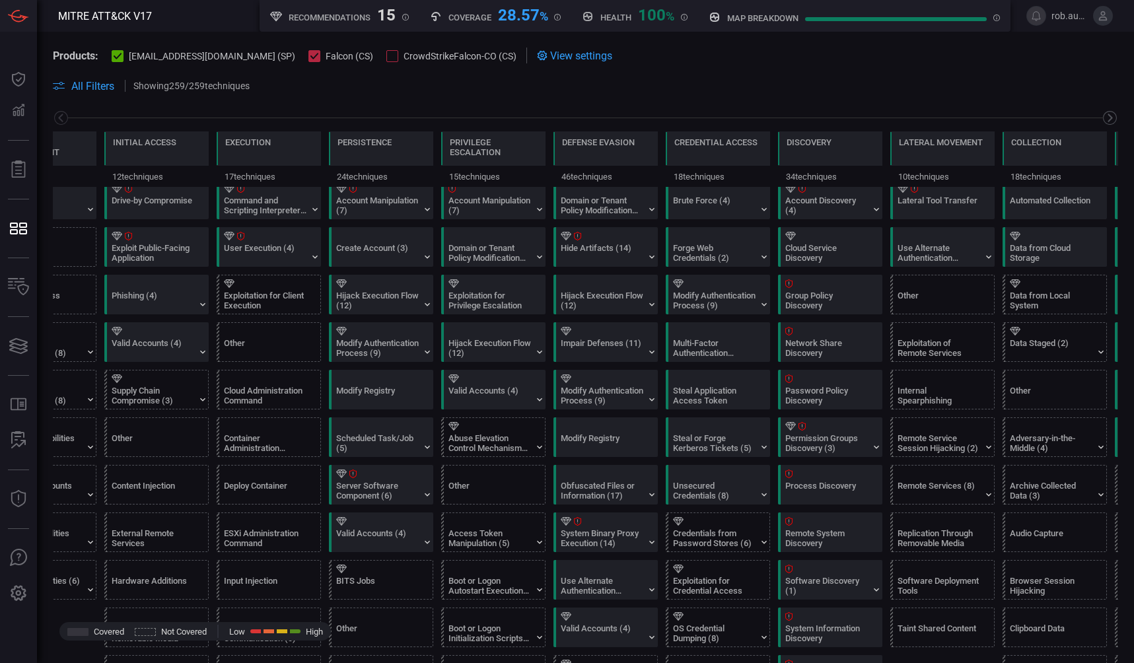
click at [1109, 118] on icon at bounding box center [1110, 118] width 17 height 17
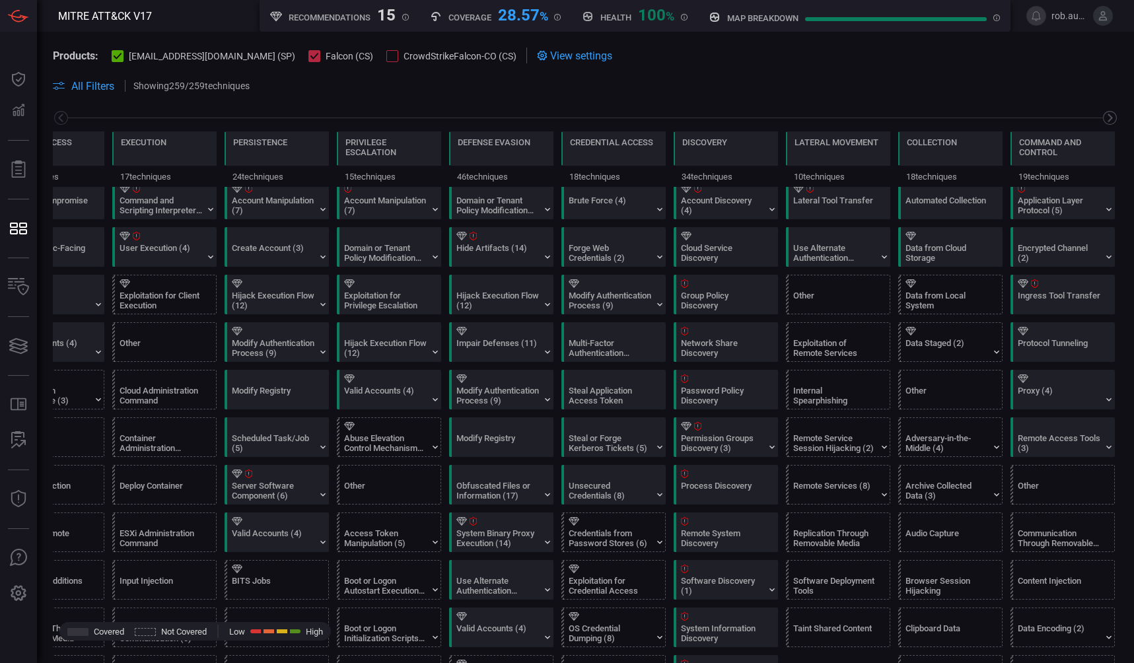
click at [1109, 118] on icon at bounding box center [1110, 118] width 17 height 17
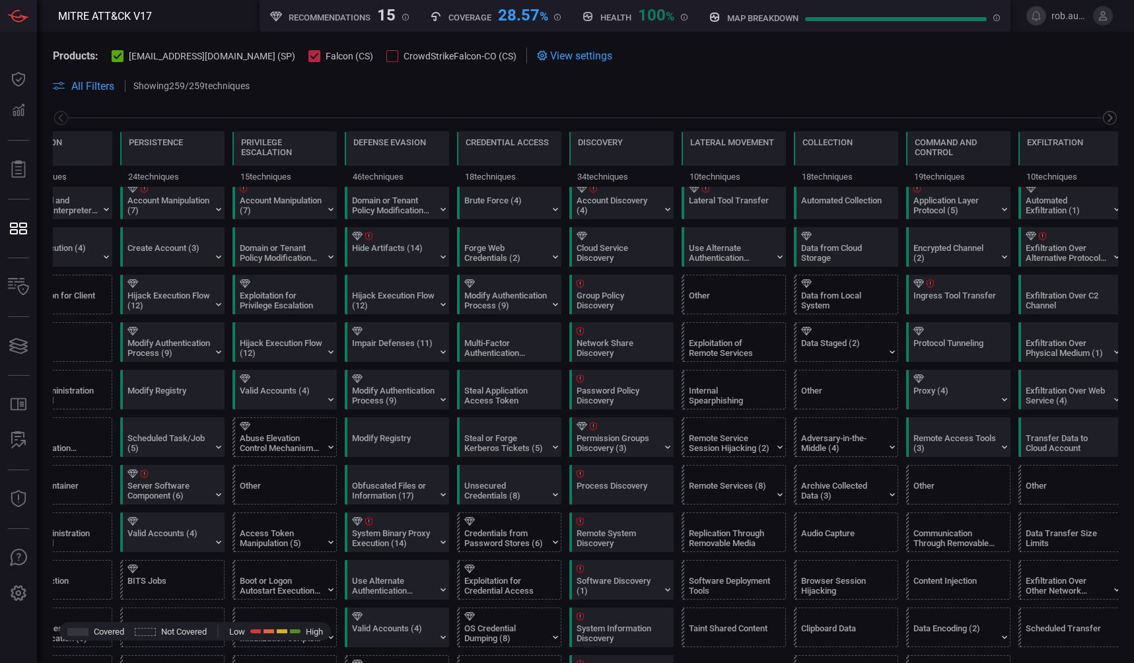
click at [1109, 118] on icon at bounding box center [1110, 118] width 17 height 17
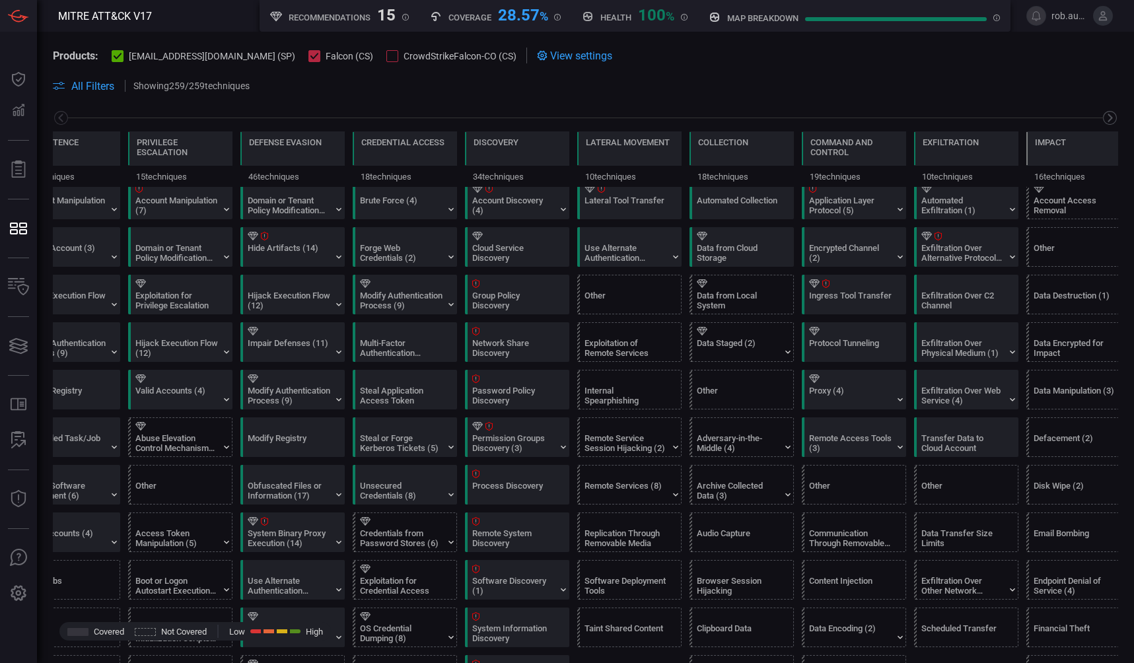
click at [1109, 118] on icon at bounding box center [1110, 118] width 17 height 17
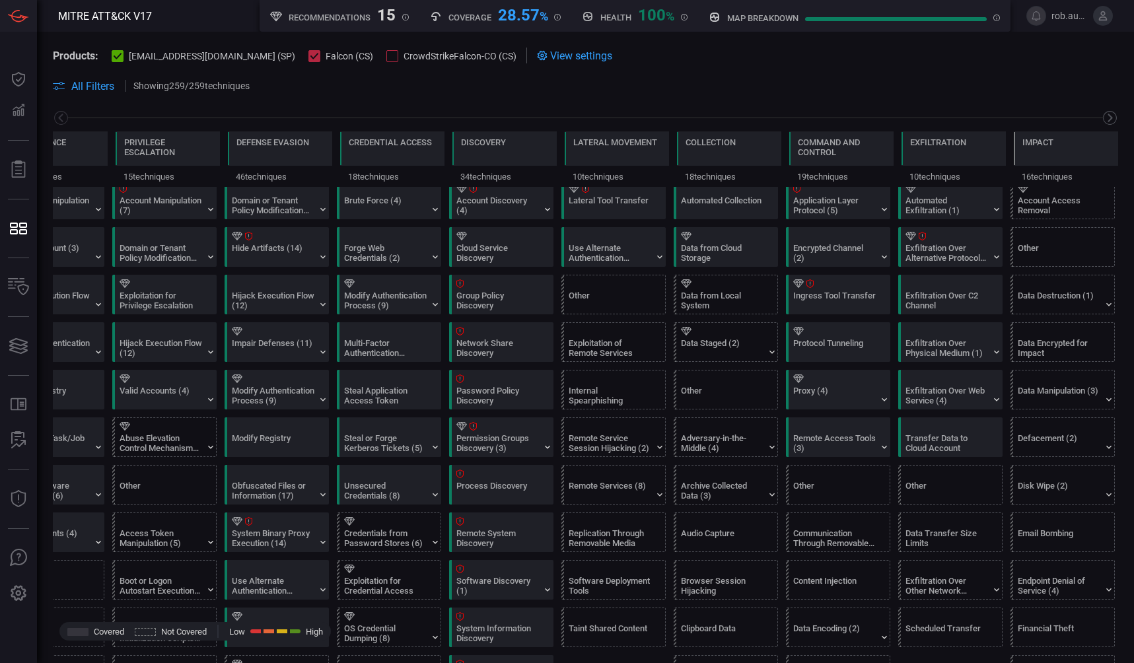
click at [1109, 118] on icon at bounding box center [1110, 118] width 17 height 17
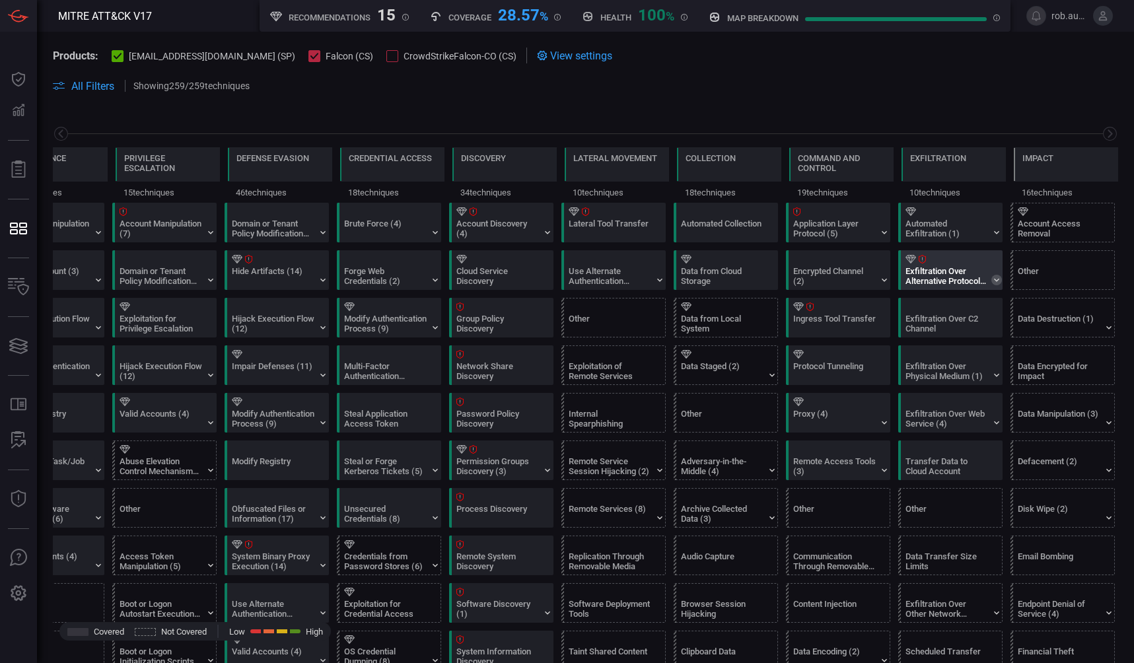
click at [1001, 282] on icon at bounding box center [996, 280] width 11 height 11
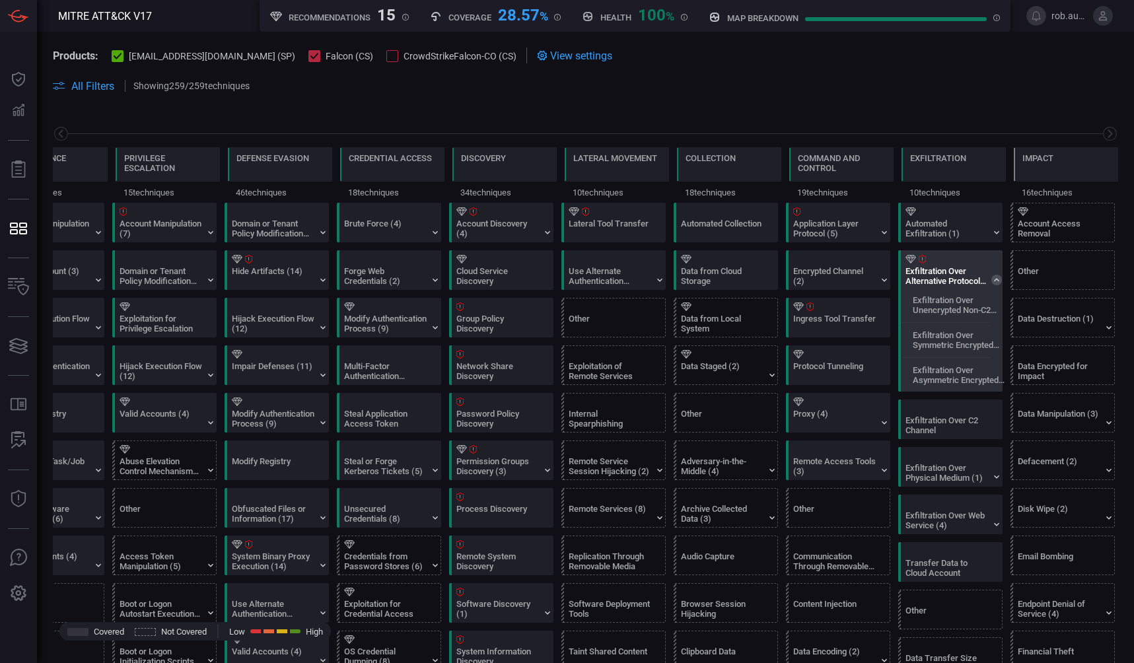
click at [1001, 282] on icon at bounding box center [996, 280] width 11 height 11
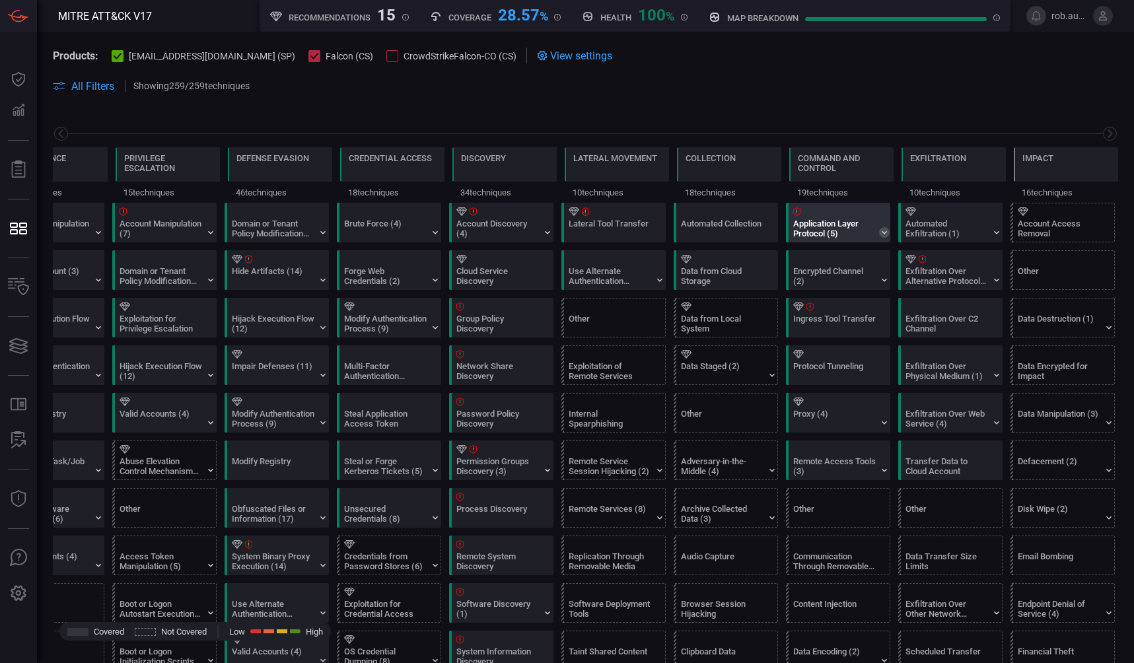
click at [886, 234] on icon at bounding box center [884, 232] width 11 height 11
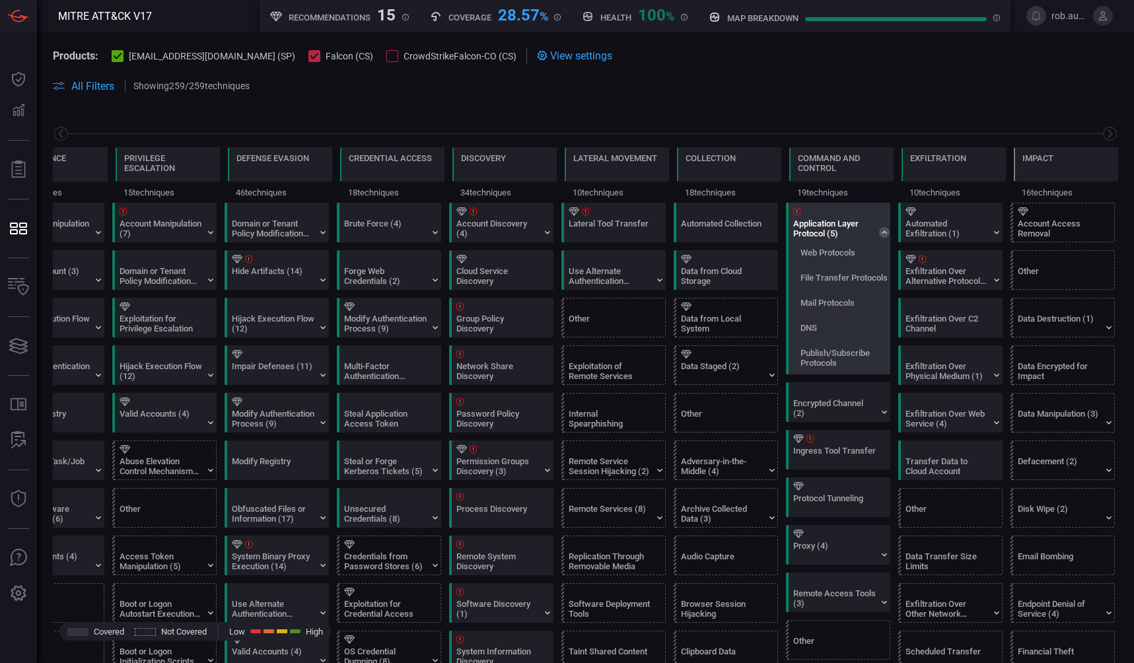
click at [885, 238] on div "Application Layer Protocol (5)" at bounding box center [841, 222] width 104 height 38
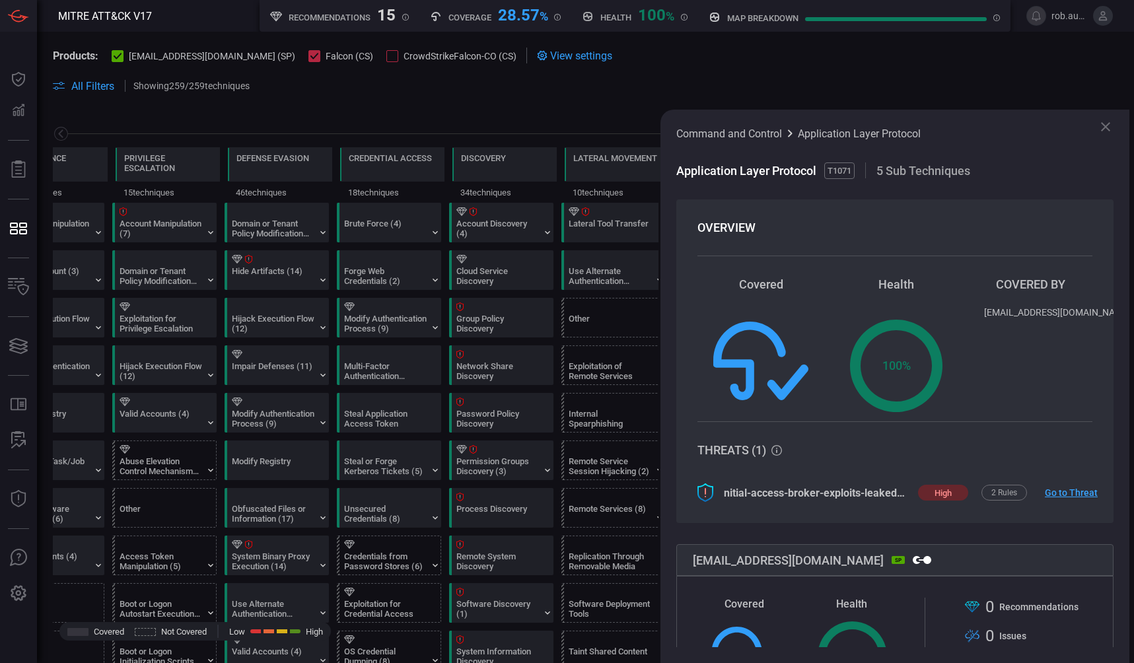
click at [1108, 129] on icon at bounding box center [1105, 126] width 9 height 9
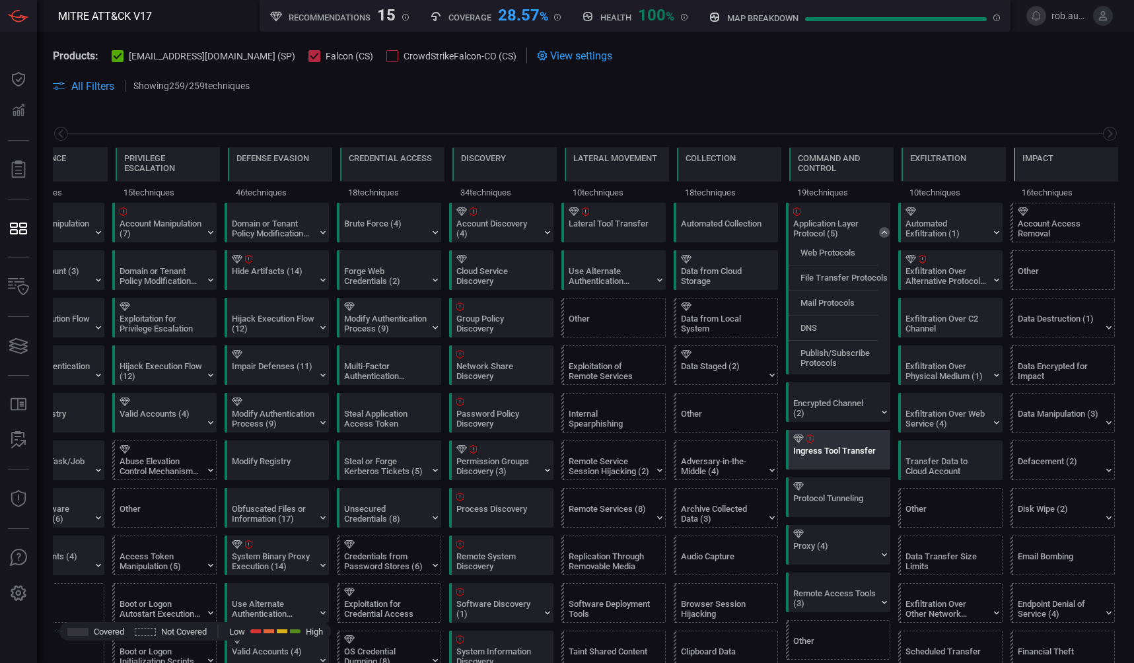
click at [862, 457] on div "Ingress Tool Transfer" at bounding box center [834, 456] width 83 height 20
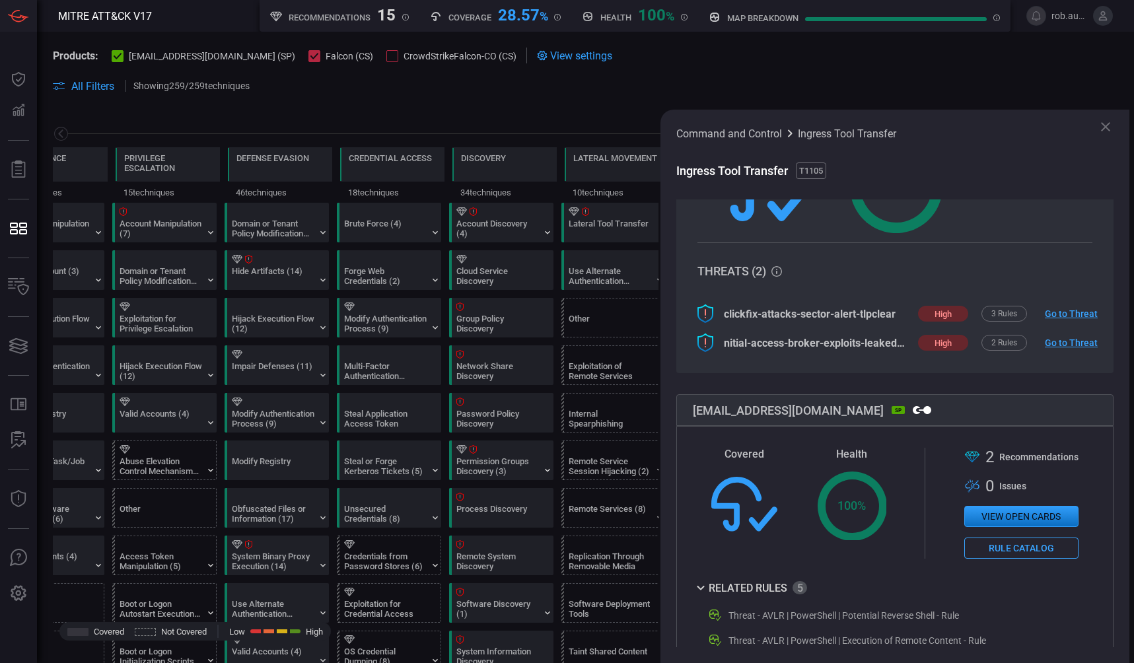
scroll to position [183, 0]
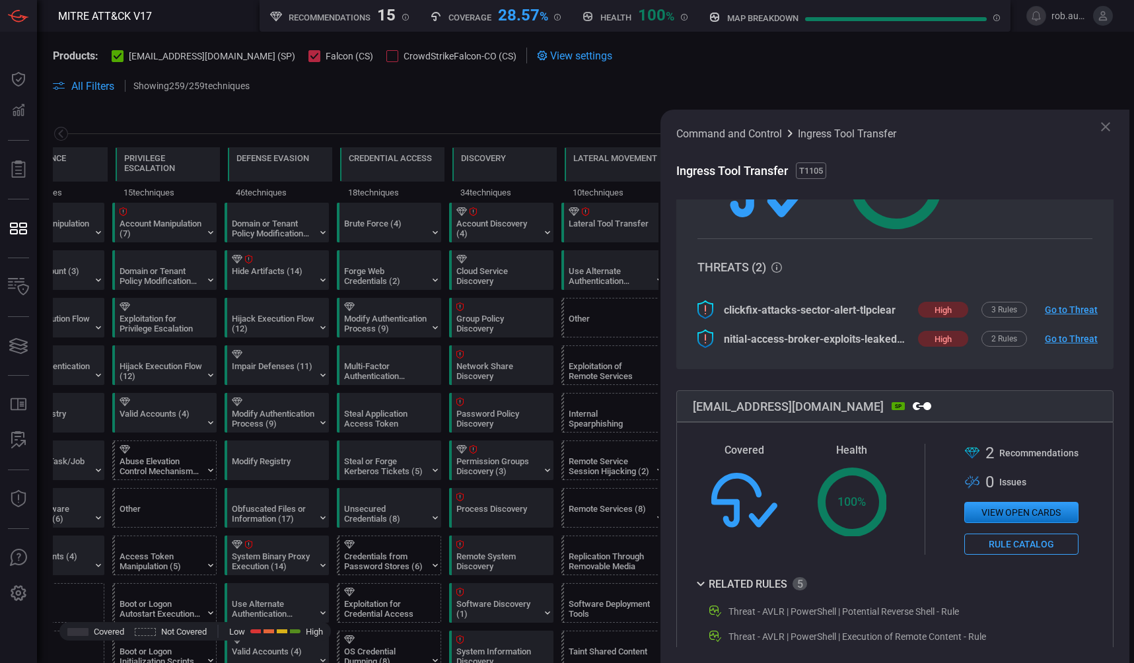
click at [1077, 339] on link "Go to Threat" at bounding box center [1066, 339] width 42 height 11
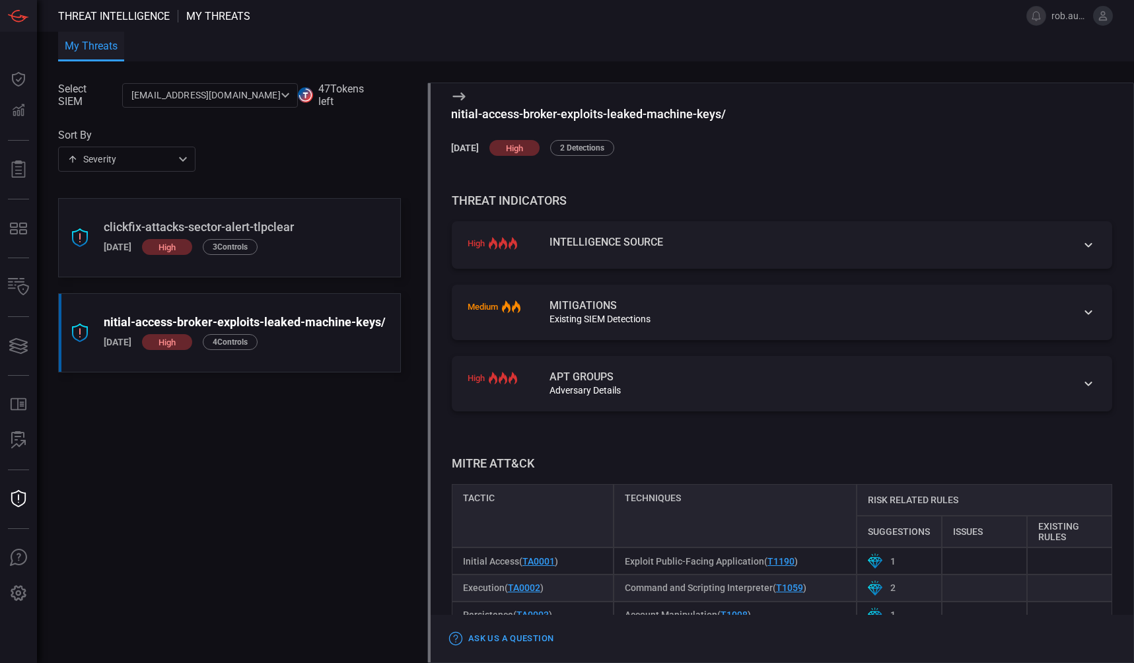
scroll to position [231, 0]
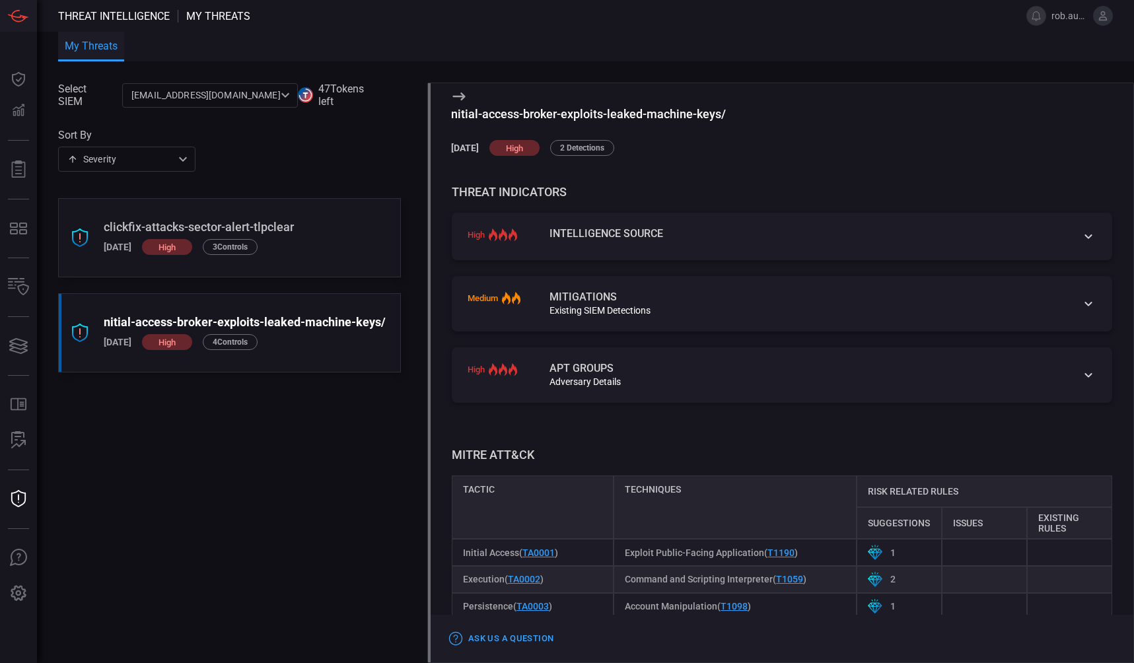
click at [878, 302] on div "Mitigations" at bounding box center [806, 297] width 515 height 11
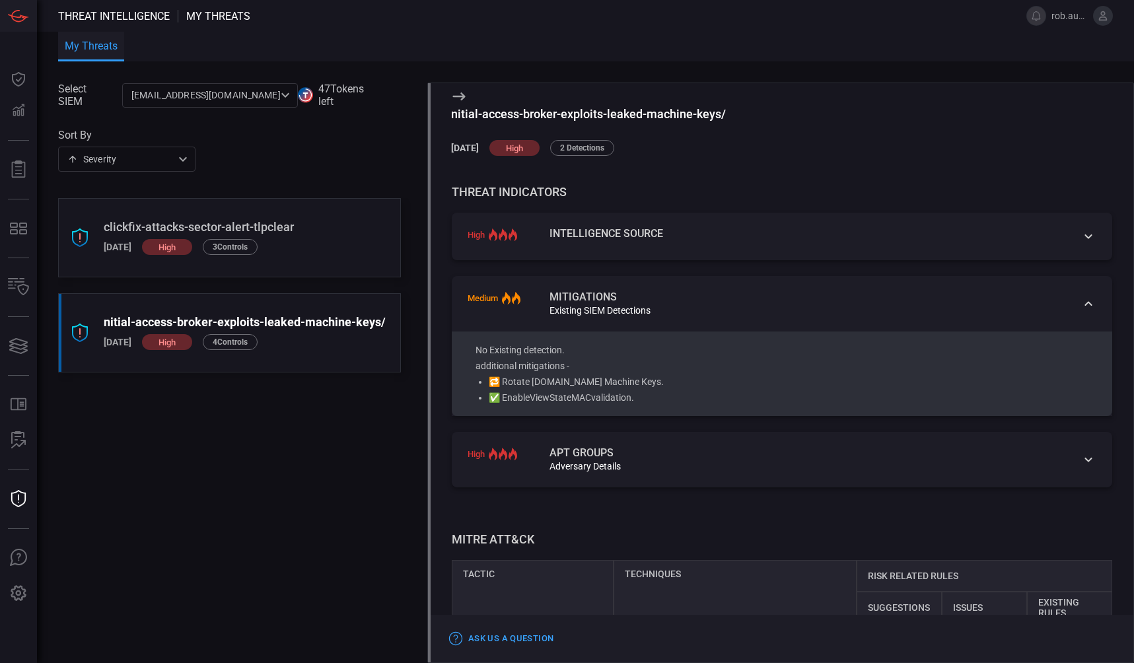
click at [738, 316] on div "Existing SIEM Detections" at bounding box center [806, 310] width 515 height 11
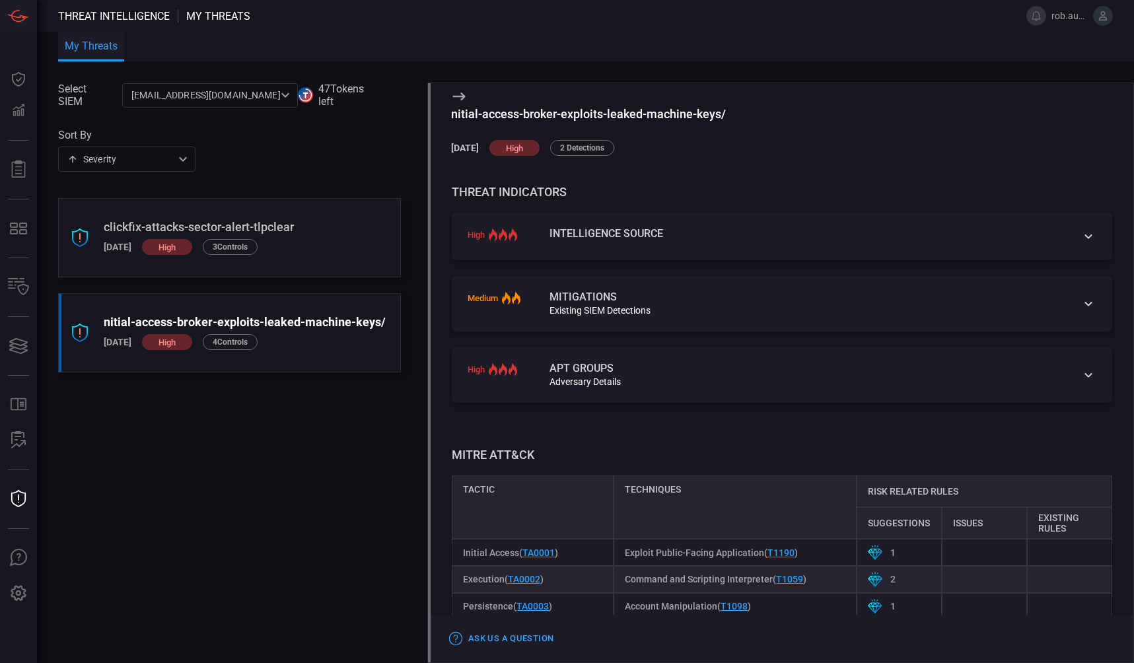
click at [740, 374] on div "apt groups" at bounding box center [806, 368] width 515 height 11
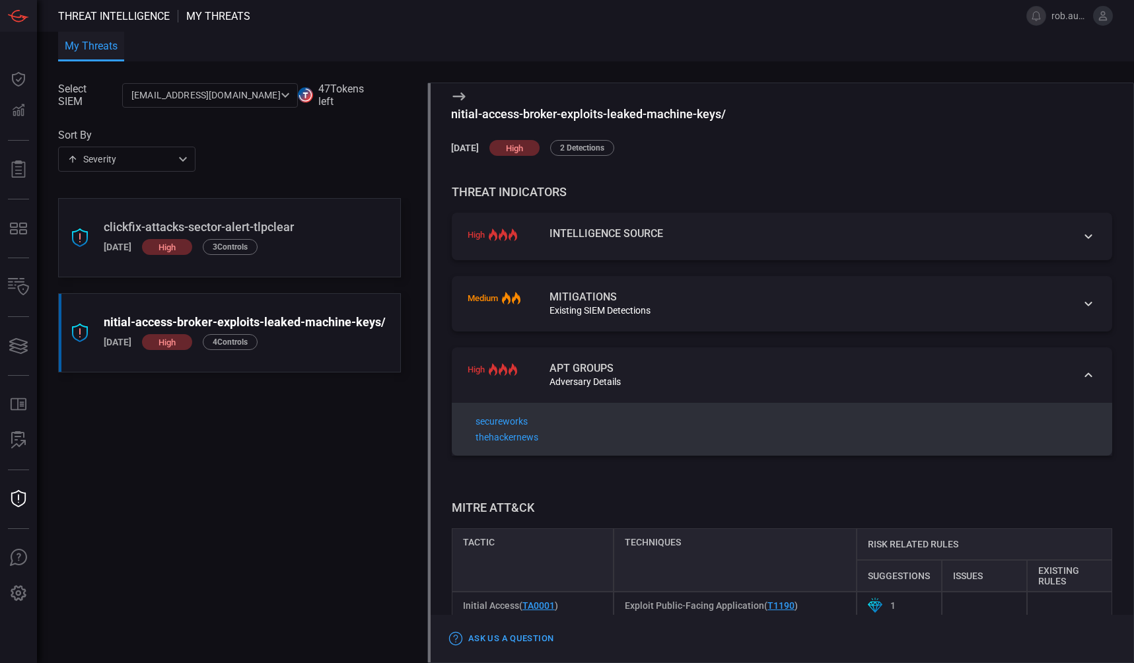
click at [740, 374] on div "apt groups" at bounding box center [806, 368] width 515 height 11
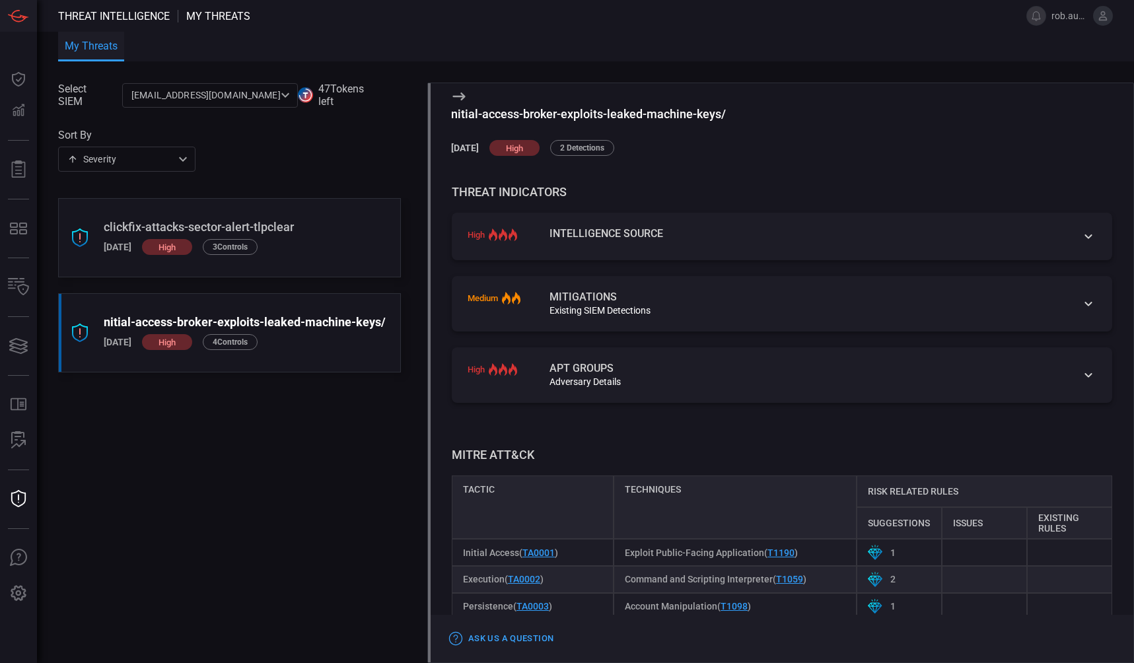
click at [741, 239] on div "Intelligence Source" at bounding box center [806, 234] width 515 height 11
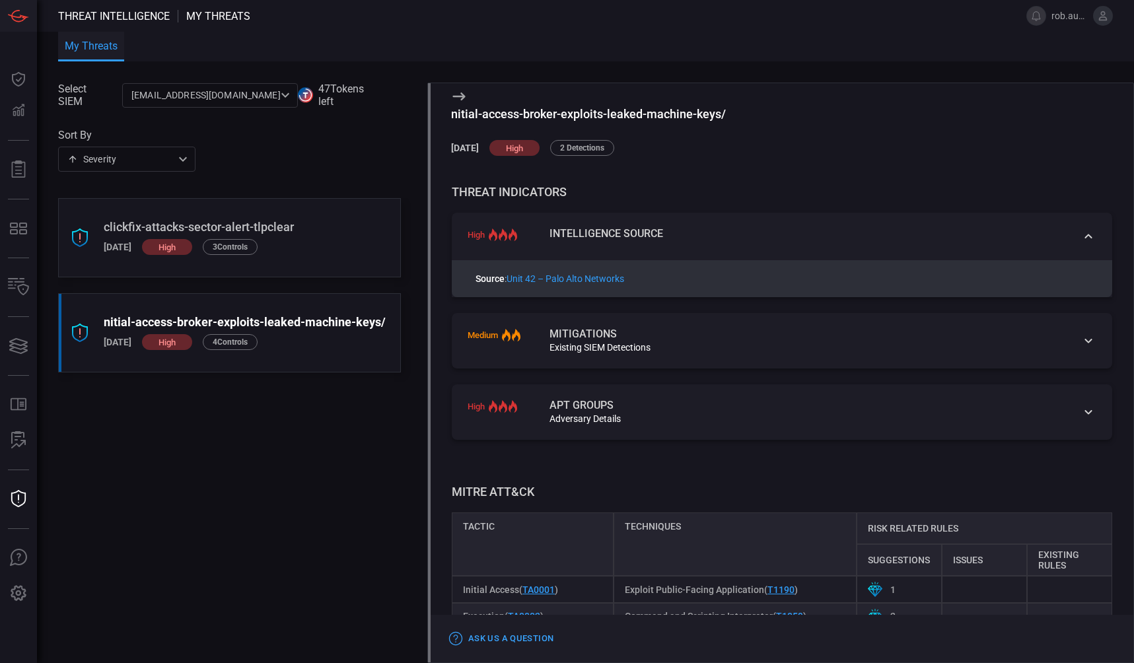
click at [741, 239] on div "Intelligence Source" at bounding box center [806, 234] width 515 height 11
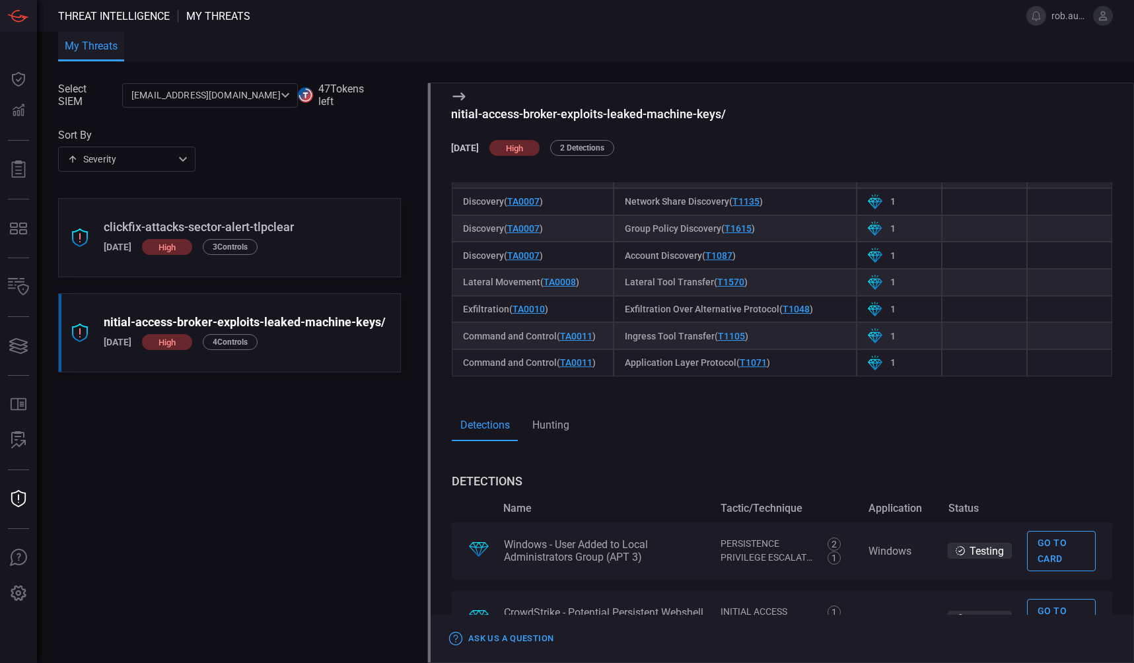
scroll to position [1080, 0]
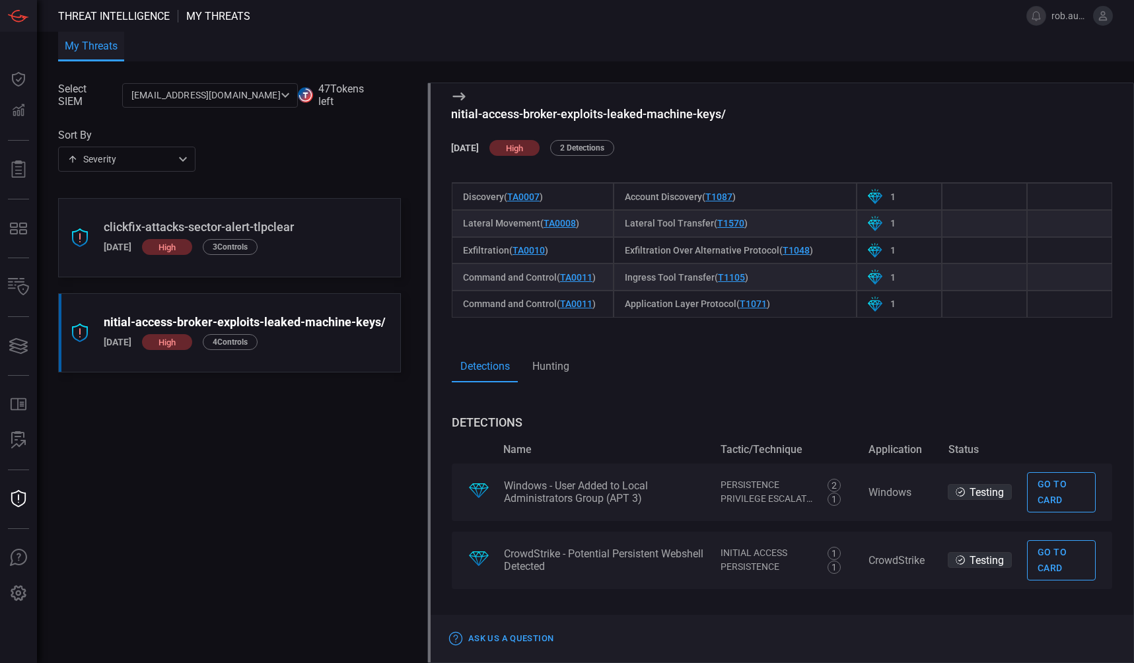
click at [127, 231] on div "clickfix-attacks-sector-alert-tlpclear" at bounding box center [223, 227] width 238 height 14
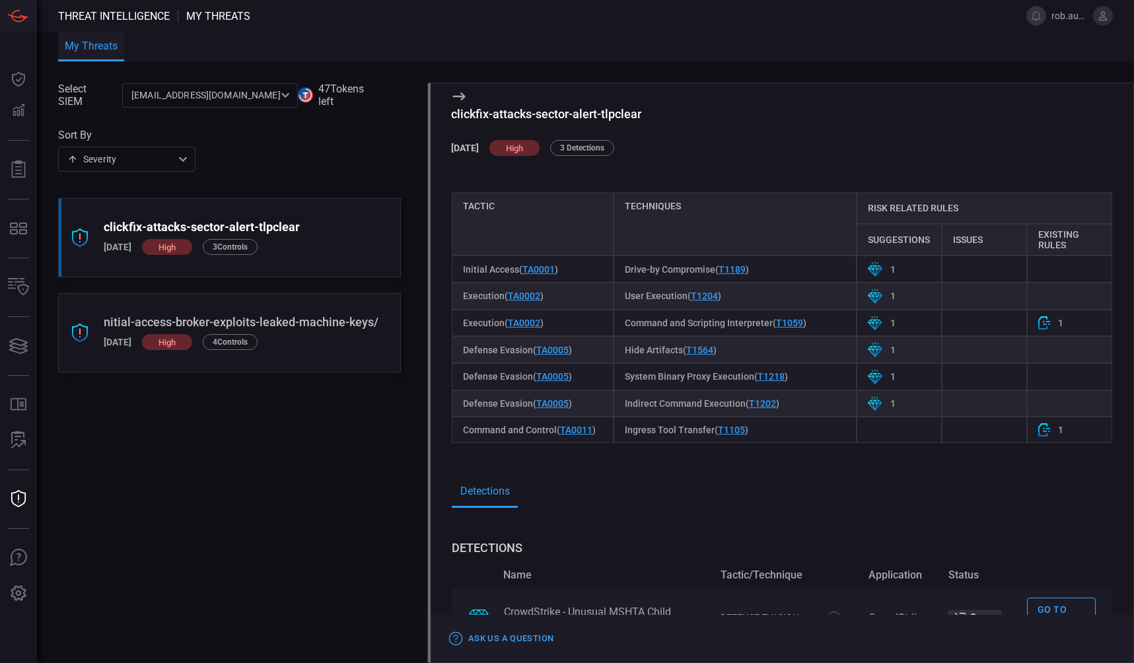
scroll to position [778, 0]
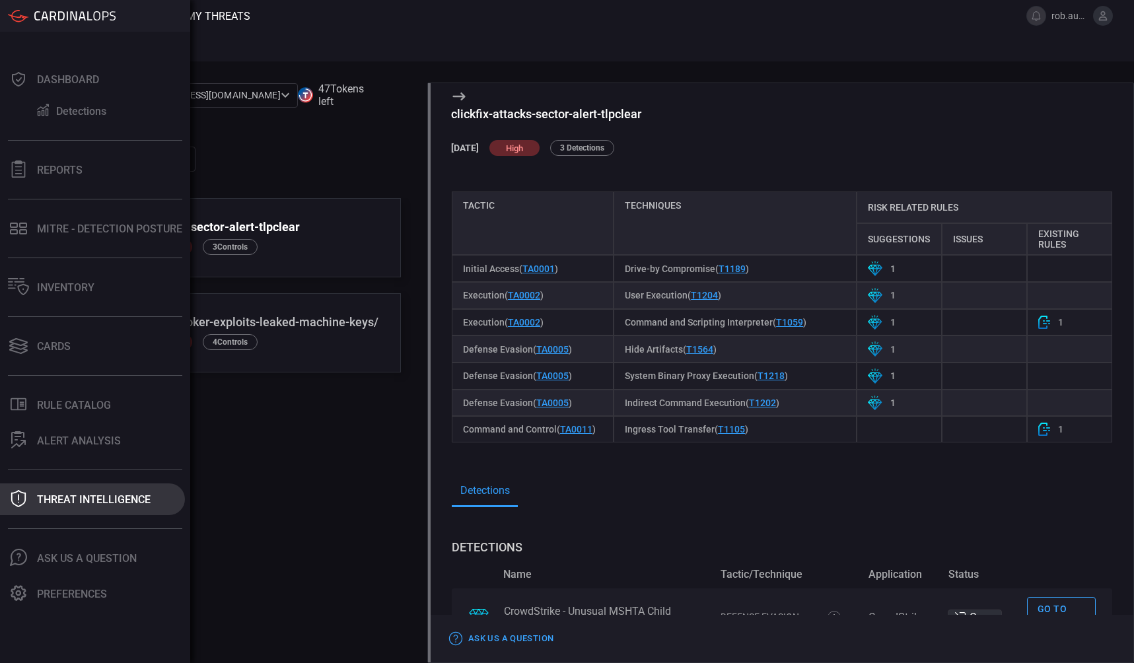
click at [67, 498] on div "Threat Intelligence" at bounding box center [94, 499] width 114 height 13
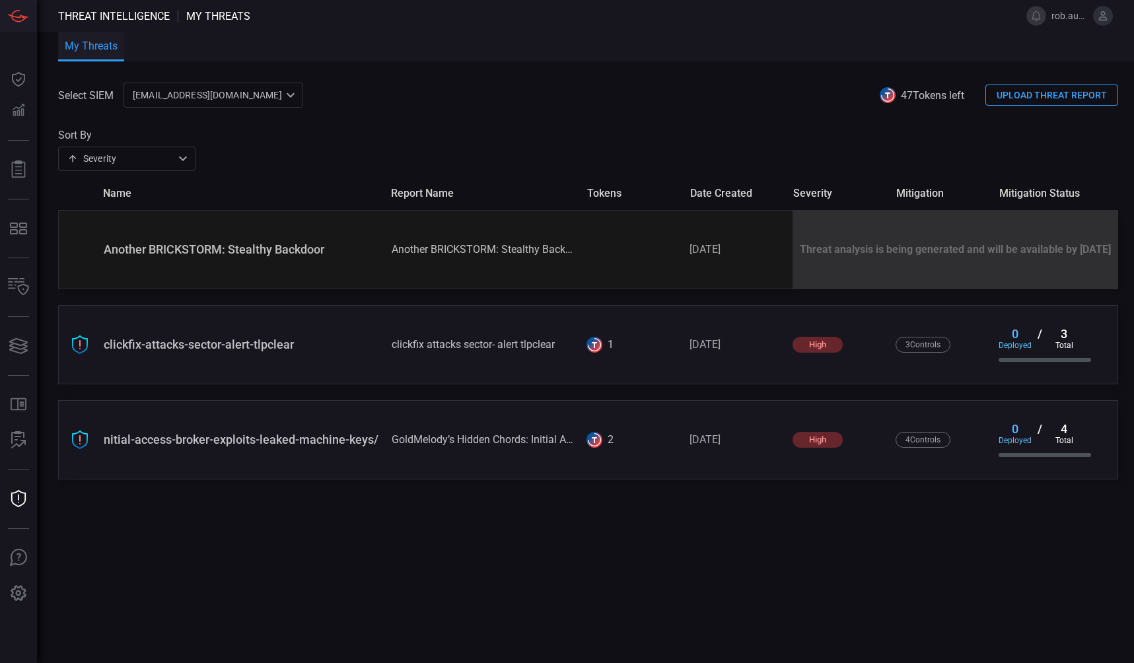
click at [209, 252] on div "Another BRICKSTORM: Stealthy Backdoor" at bounding box center [242, 249] width 277 height 14
click at [518, 252] on div "Another BRICKSTORM: Stealthy Backdoor" at bounding box center [484, 249] width 185 height 13
